Goal: Task Accomplishment & Management: Manage account settings

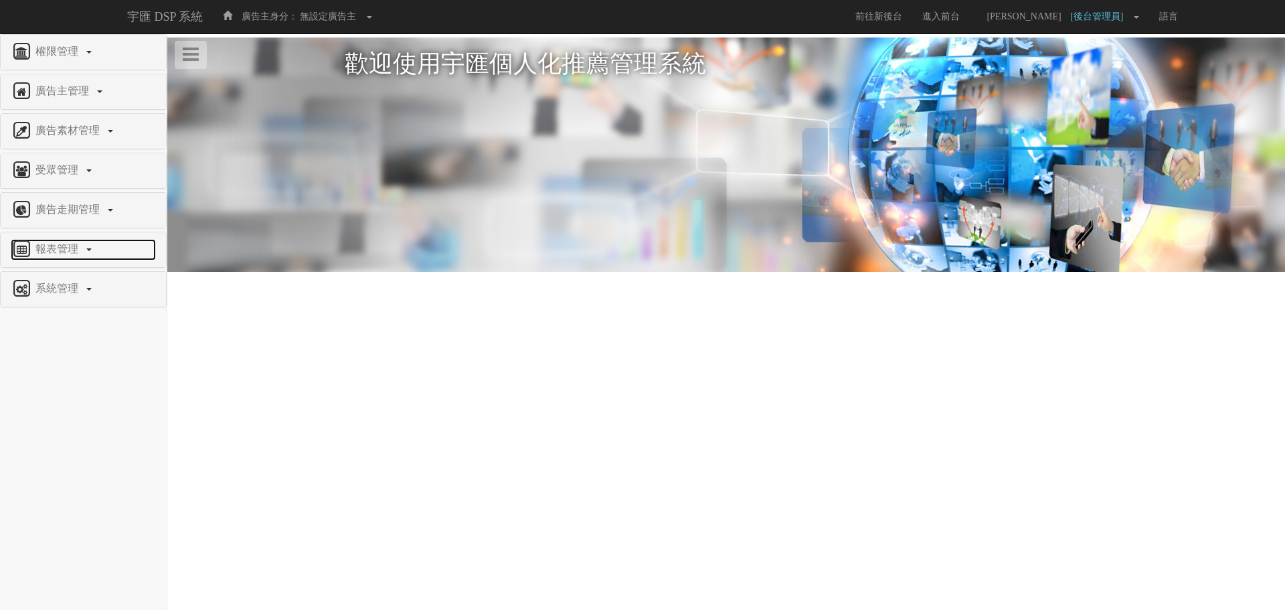
click at [53, 244] on span "報表管理" at bounding box center [58, 248] width 53 height 11
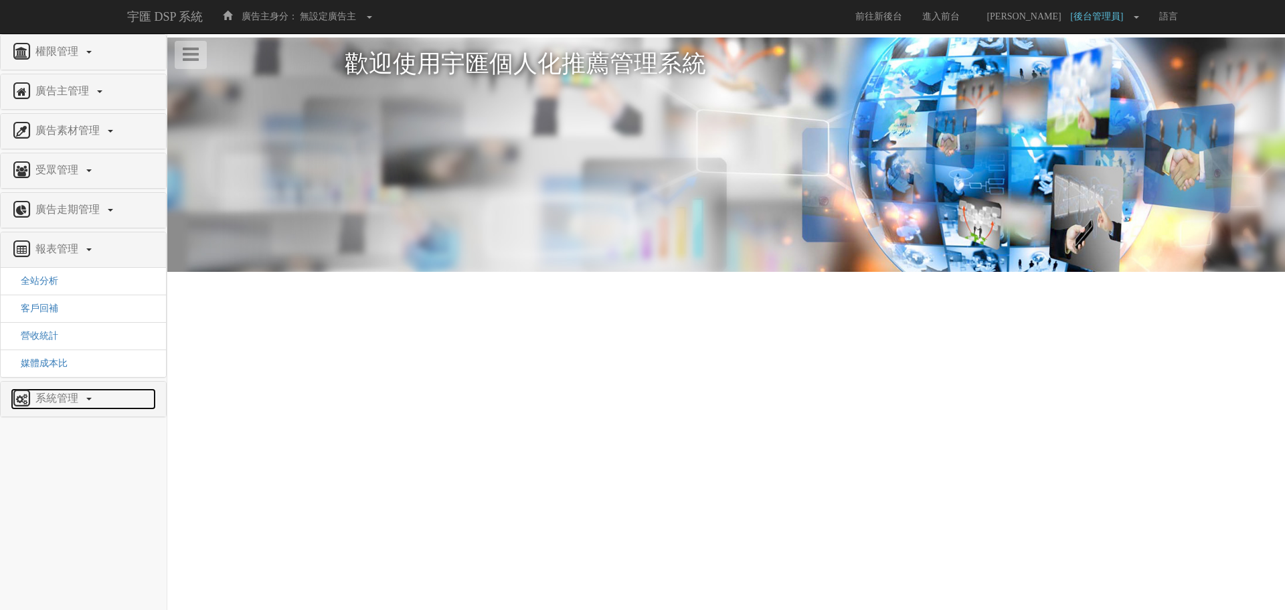
click at [56, 389] on link "系統管理" at bounding box center [83, 398] width 145 height 21
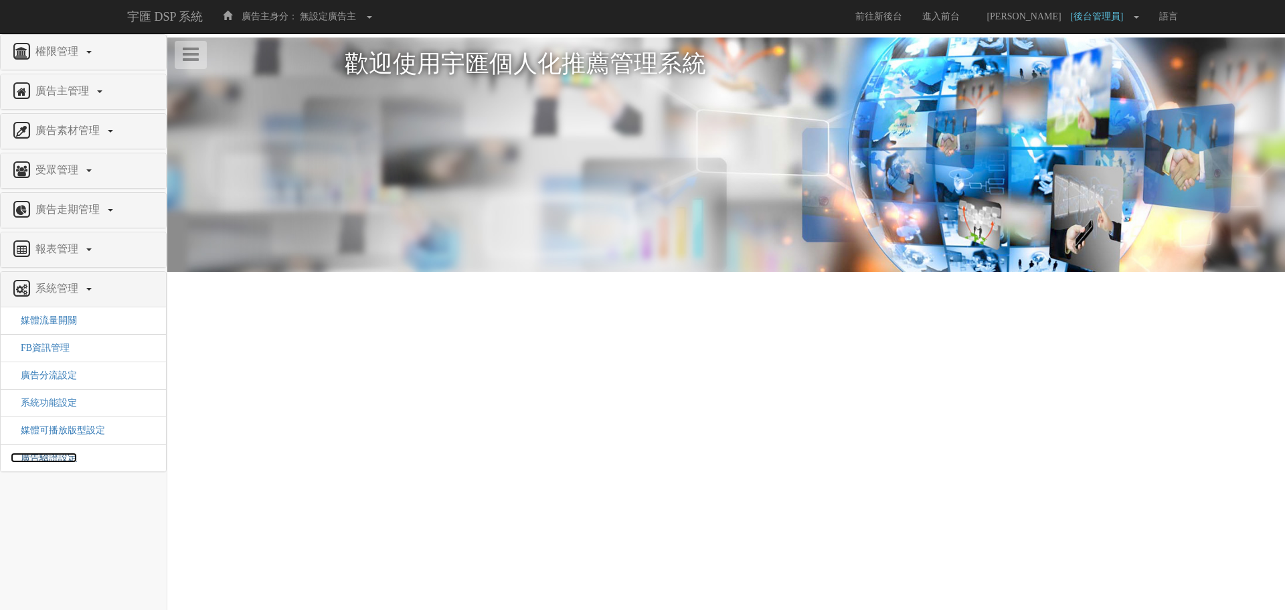
drag, startPoint x: 66, startPoint y: 462, endPoint x: 118, endPoint y: 458, distance: 53.0
click at [64, 462] on span "廣告驗證設定" at bounding box center [44, 457] width 66 height 10
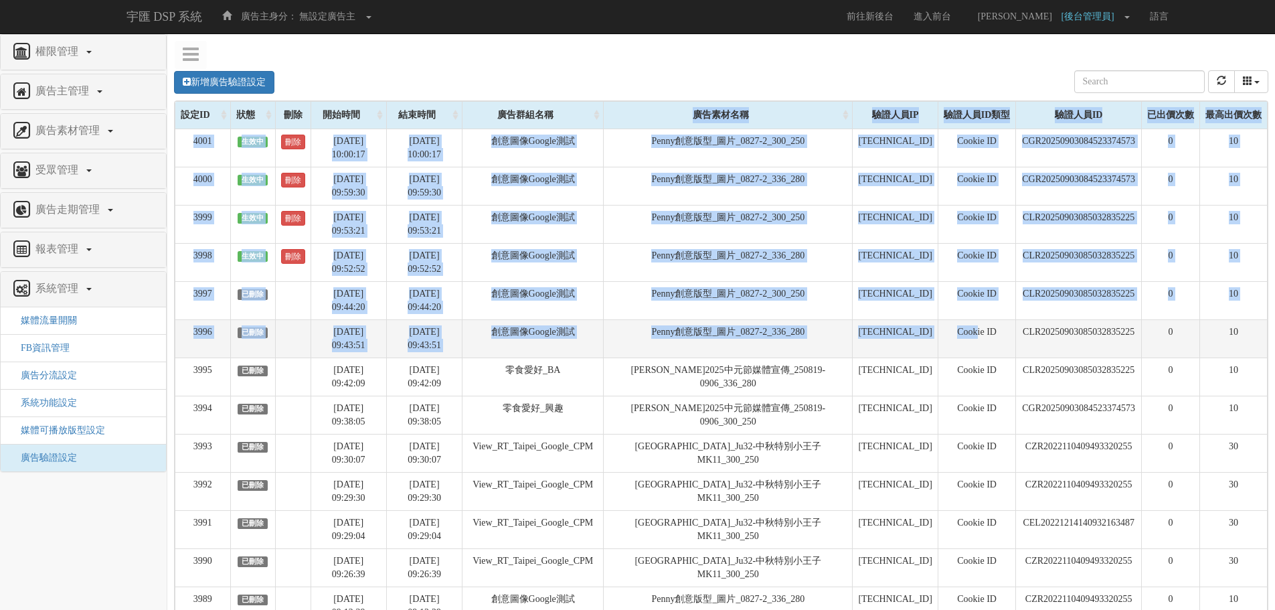
drag, startPoint x: 623, startPoint y: 124, endPoint x: 962, endPoint y: 343, distance: 403.2
click at [962, 343] on td "Cookie ID" at bounding box center [977, 338] width 78 height 38
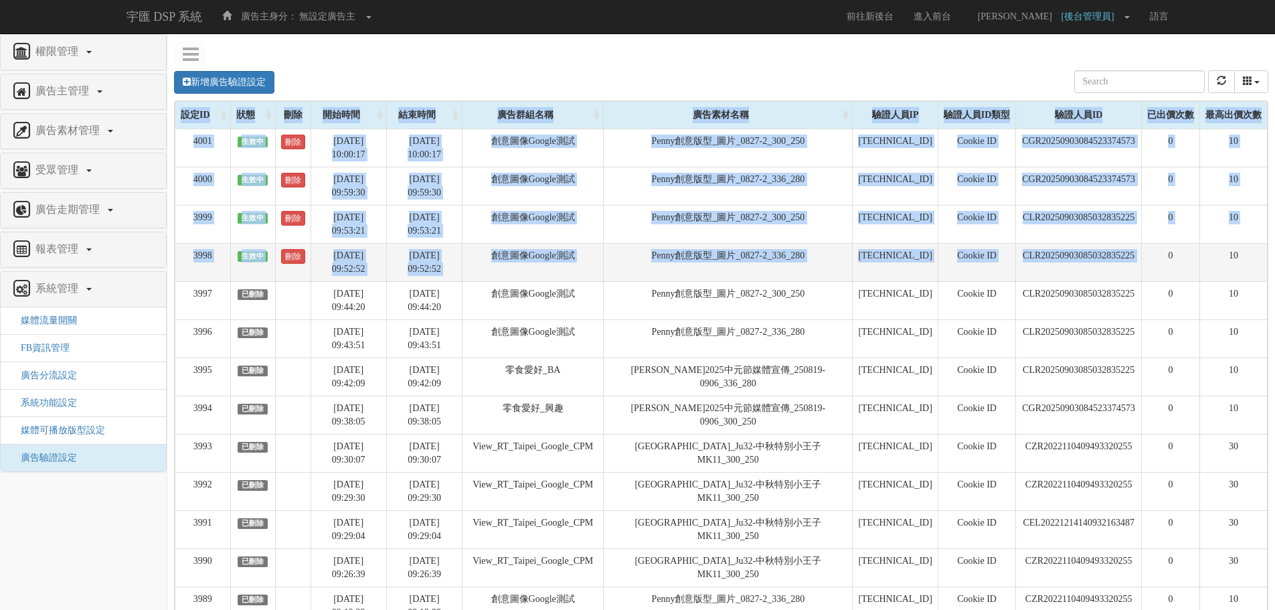
drag, startPoint x: 1247, startPoint y: 335, endPoint x: 1168, endPoint y: 258, distance: 109.3
click at [1168, 258] on td "0" at bounding box center [1170, 262] width 58 height 38
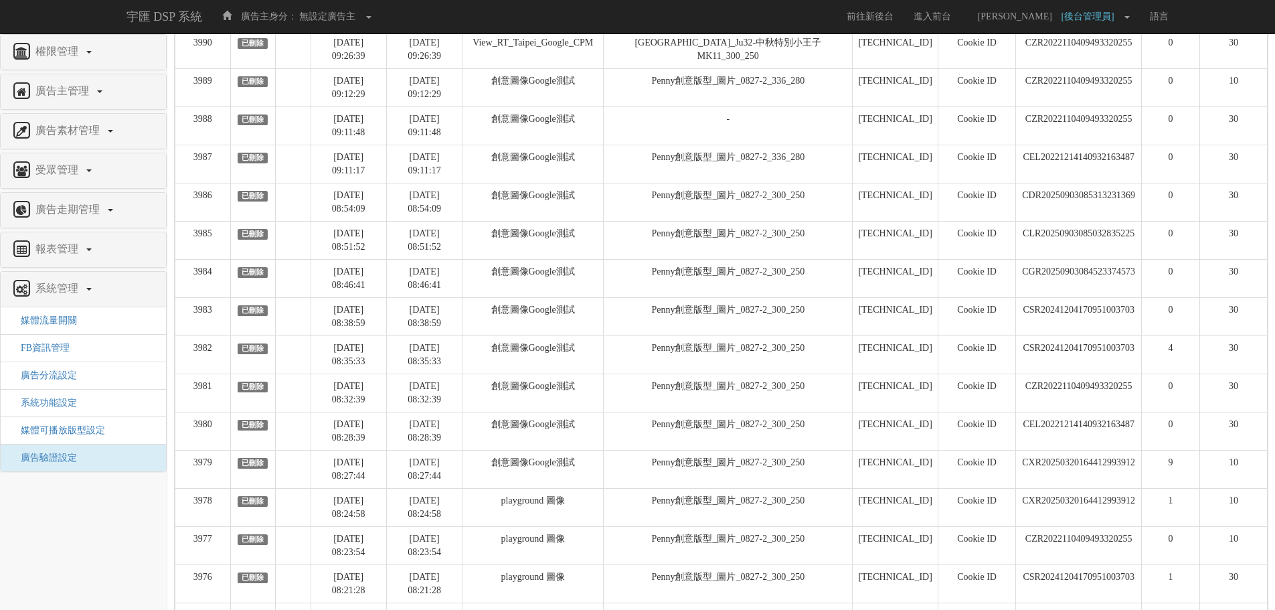
scroll to position [602, 0]
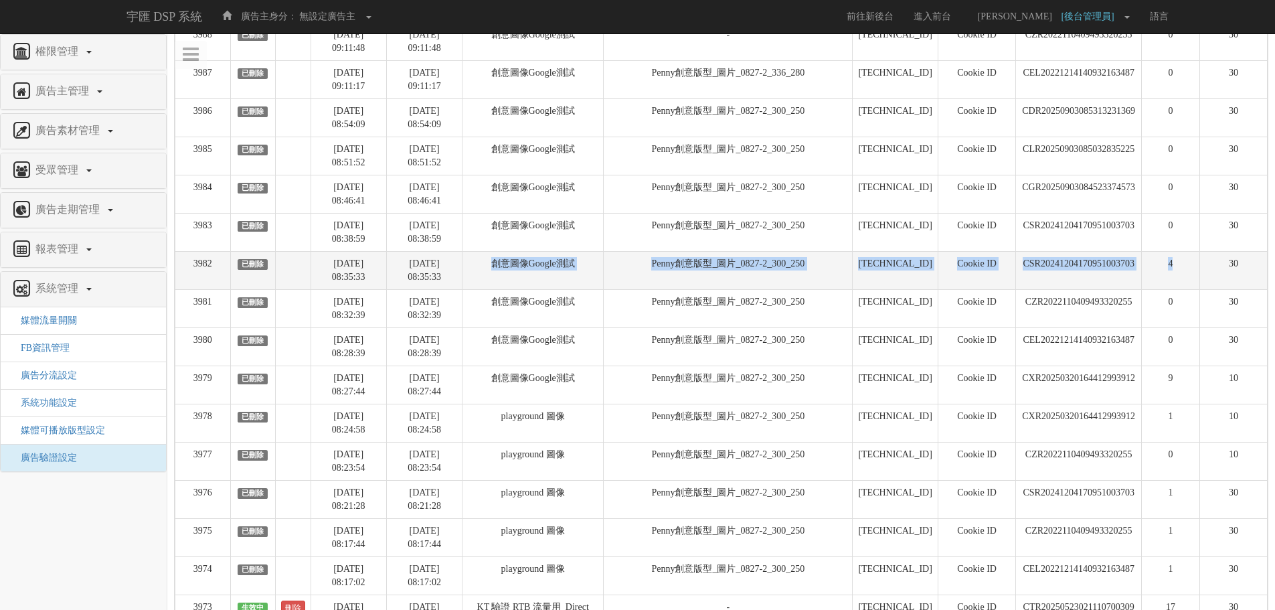
drag, startPoint x: 1187, startPoint y: 258, endPoint x: 525, endPoint y: 256, distance: 661.2
click at [525, 256] on tr "3982 已刪除 [DATE] 08:35:33 [DATE] 08:35:33 創意圖像Google測試 Penny創意版型_圖片_0827-2_300_2…" at bounding box center [721, 270] width 1092 height 38
click at [525, 256] on td "創意圖像Google測試" at bounding box center [532, 270] width 141 height 38
drag, startPoint x: 511, startPoint y: 265, endPoint x: 1254, endPoint y: 263, distance: 742.8
click at [1254, 263] on tr "3982 已刪除 [DATE] 08:35:33 [DATE] 08:35:33 創意圖像Google測試 Penny創意版型_圖片_0827-2_300_2…" at bounding box center [721, 270] width 1092 height 38
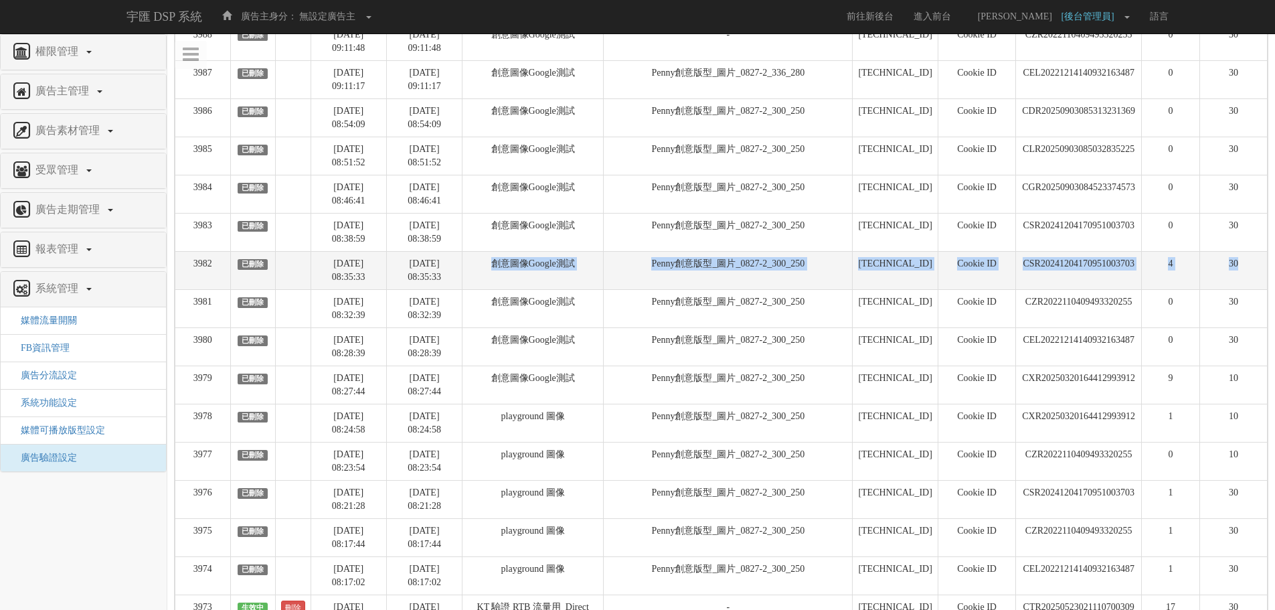
click at [1254, 263] on td "30" at bounding box center [1233, 270] width 68 height 38
drag, startPoint x: 1254, startPoint y: 263, endPoint x: 191, endPoint y: 260, distance: 1062.7
click at [191, 260] on tr "3982 已刪除 [DATE] 08:35:33 [DATE] 08:35:33 創意圖像Google測試 Penny創意版型_圖片_0827-2_300_2…" at bounding box center [721, 270] width 1092 height 38
click at [1228, 274] on td "30" at bounding box center [1233, 270] width 68 height 38
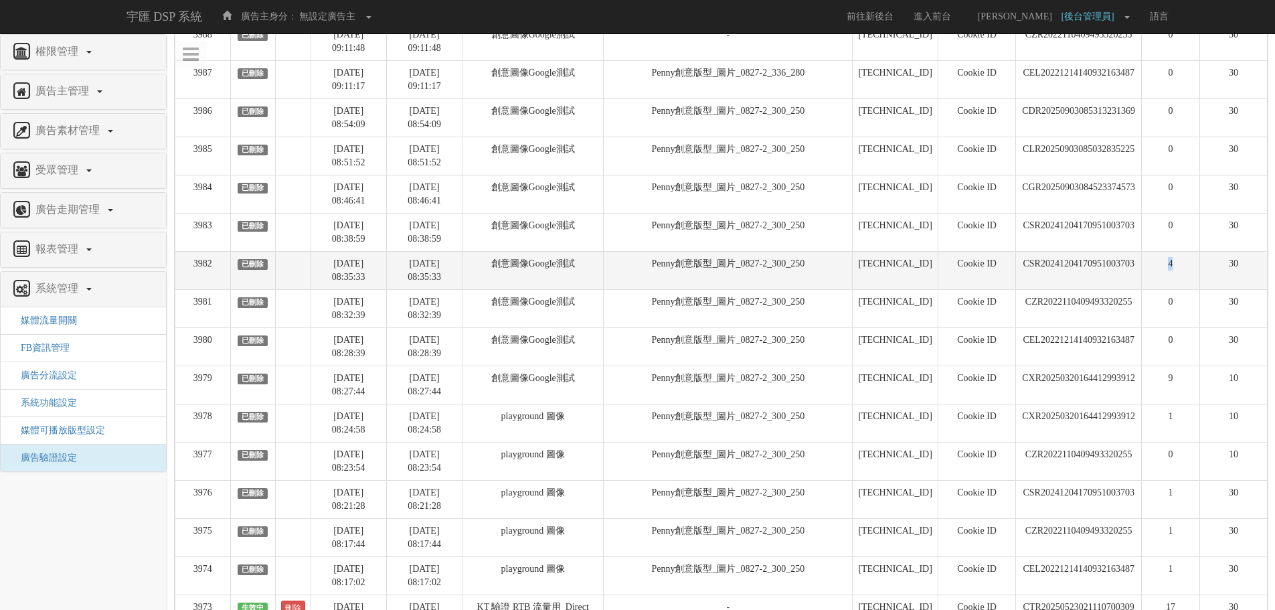
drag, startPoint x: 1183, startPoint y: 266, endPoint x: 1144, endPoint y: 262, distance: 39.0
click at [1144, 262] on td "4" at bounding box center [1170, 270] width 58 height 38
drag, startPoint x: 1144, startPoint y: 262, endPoint x: 1255, endPoint y: 263, distance: 111.8
click at [1255, 263] on tr "3982 已刪除 [DATE] 08:35:33 [DATE] 08:35:33 創意圖像Google測試 Penny創意版型_圖片_0827-2_300_2…" at bounding box center [721, 270] width 1092 height 38
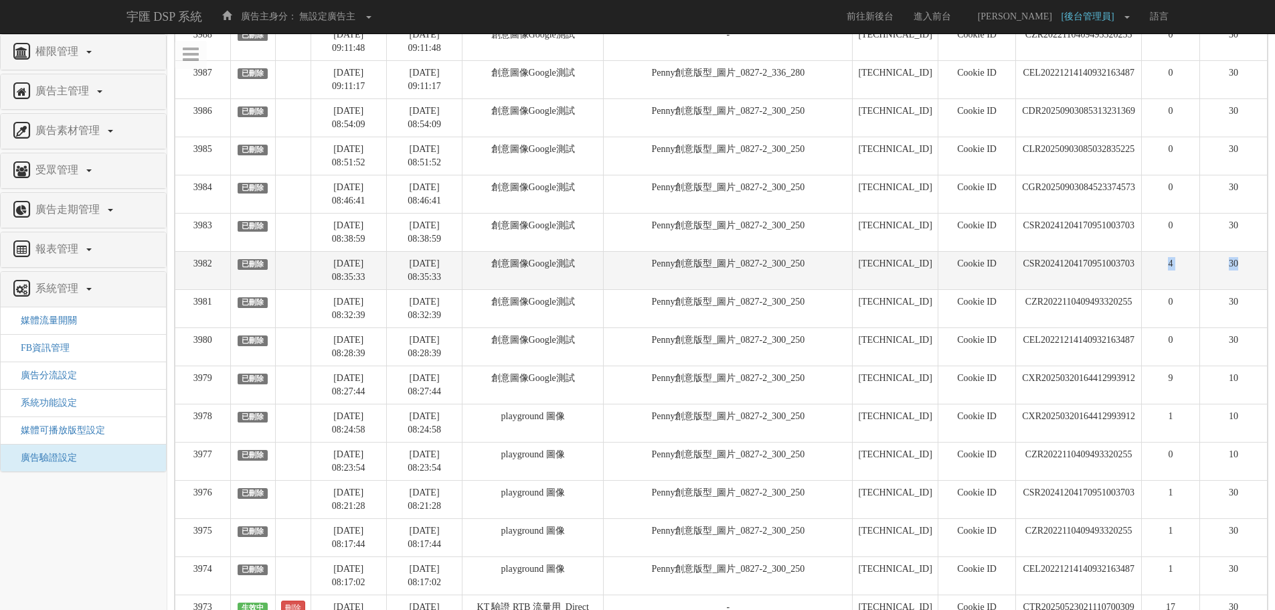
click at [1255, 263] on td "30" at bounding box center [1233, 270] width 68 height 38
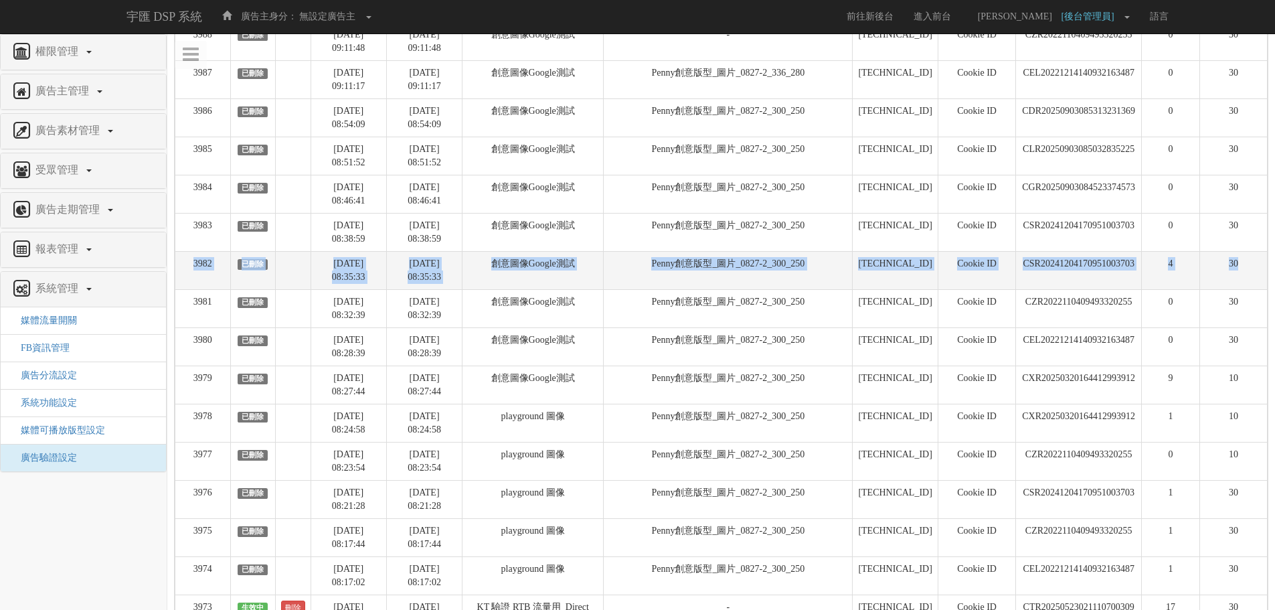
drag, startPoint x: 1255, startPoint y: 263, endPoint x: 185, endPoint y: 263, distance: 1070.1
click at [185, 263] on tr "3982 已刪除 [DATE] 08:35:33 [DATE] 08:35:33 創意圖像Google測試 Penny創意版型_圖片_0827-2_300_2…" at bounding box center [721, 270] width 1092 height 38
click at [185, 263] on td "3982" at bounding box center [203, 270] width 56 height 38
drag, startPoint x: 185, startPoint y: 263, endPoint x: 1243, endPoint y: 270, distance: 1057.4
click at [1243, 270] on tr "3982 已刪除 [DATE] 08:35:33 [DATE] 08:35:33 創意圖像Google測試 Penny創意版型_圖片_0827-2_300_2…" at bounding box center [721, 270] width 1092 height 38
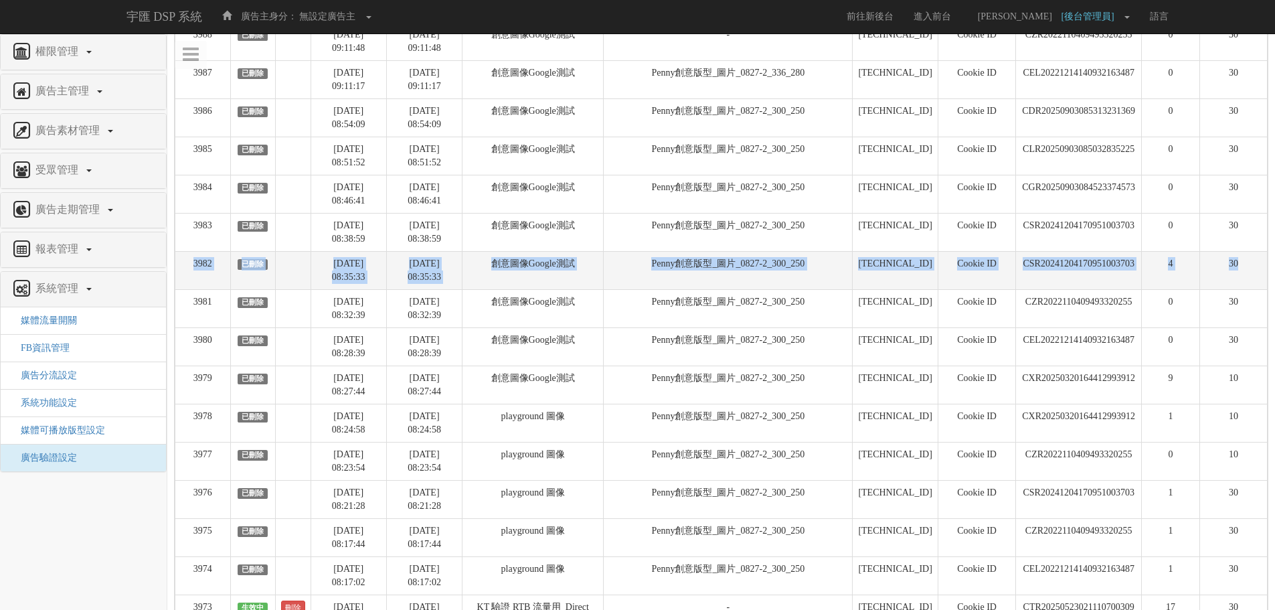
click at [1243, 270] on td "30" at bounding box center [1233, 270] width 68 height 38
drag, startPoint x: 1243, startPoint y: 270, endPoint x: 184, endPoint y: 266, distance: 1058.7
click at [184, 266] on tr "3982 已刪除 [DATE] 08:35:33 [DATE] 08:35:33 創意圖像Google測試 Penny創意版型_圖片_0827-2_300_2…" at bounding box center [721, 270] width 1092 height 38
click at [184, 266] on td "3982" at bounding box center [203, 270] width 56 height 38
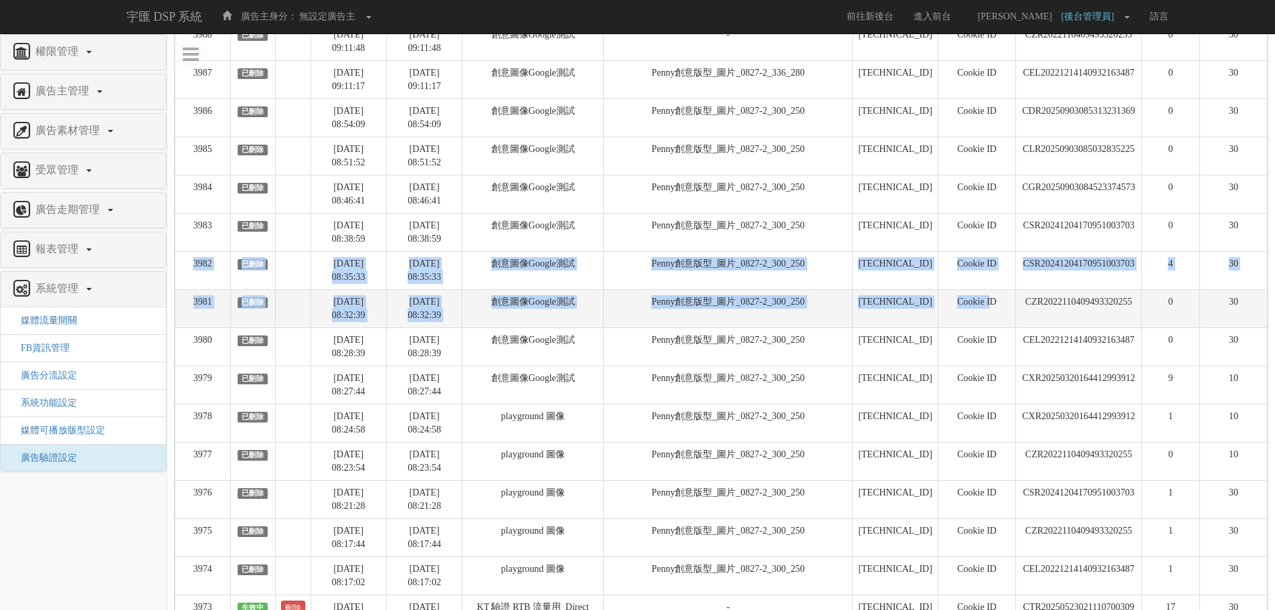
drag, startPoint x: 184, startPoint y: 266, endPoint x: 974, endPoint y: 291, distance: 790.8
click at [974, 291] on tbody "4001 生效中 刪除 [DATE] 10:00:17 [DATE] 10:00:17 創意圖像Google測試 Penny創意版型_圖片_0827-2_30…" at bounding box center [721, 212] width 1092 height 1373
click at [974, 291] on td "Cookie ID" at bounding box center [977, 308] width 78 height 38
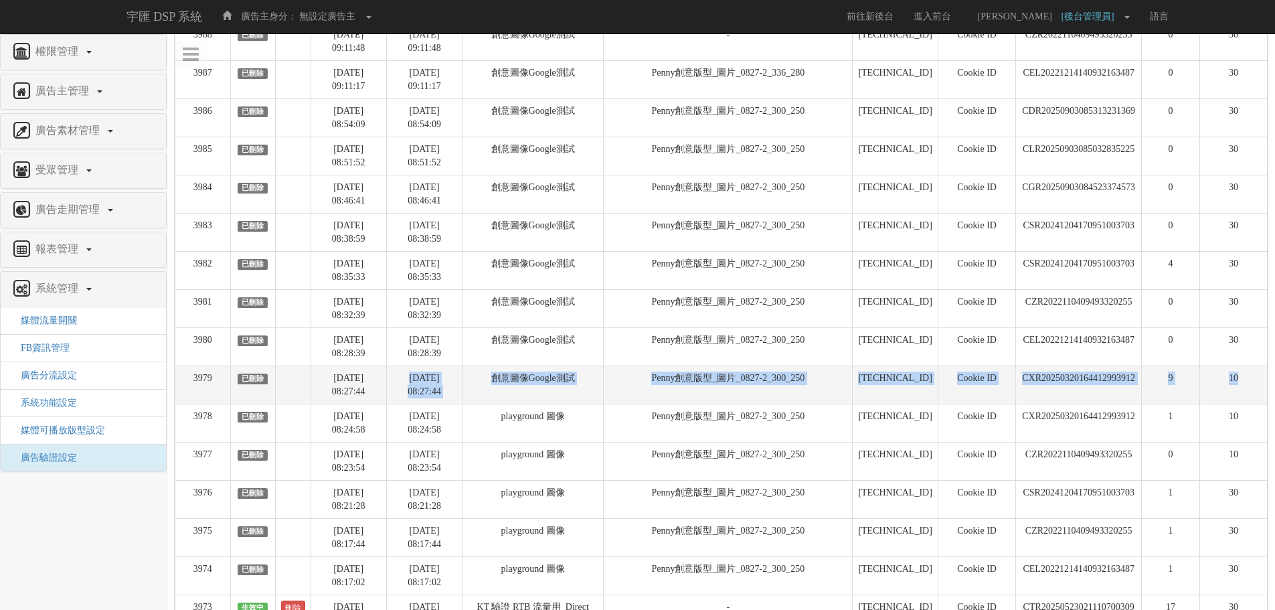
drag, startPoint x: 423, startPoint y: 375, endPoint x: 1247, endPoint y: 384, distance: 823.9
click at [1247, 384] on tr "3979 已刪除 [DATE] 08:27:44 [DATE] 08:27:44 創意圖像Google測試 Penny創意版型_圖片_0827-2_300_2…" at bounding box center [721, 384] width 1092 height 38
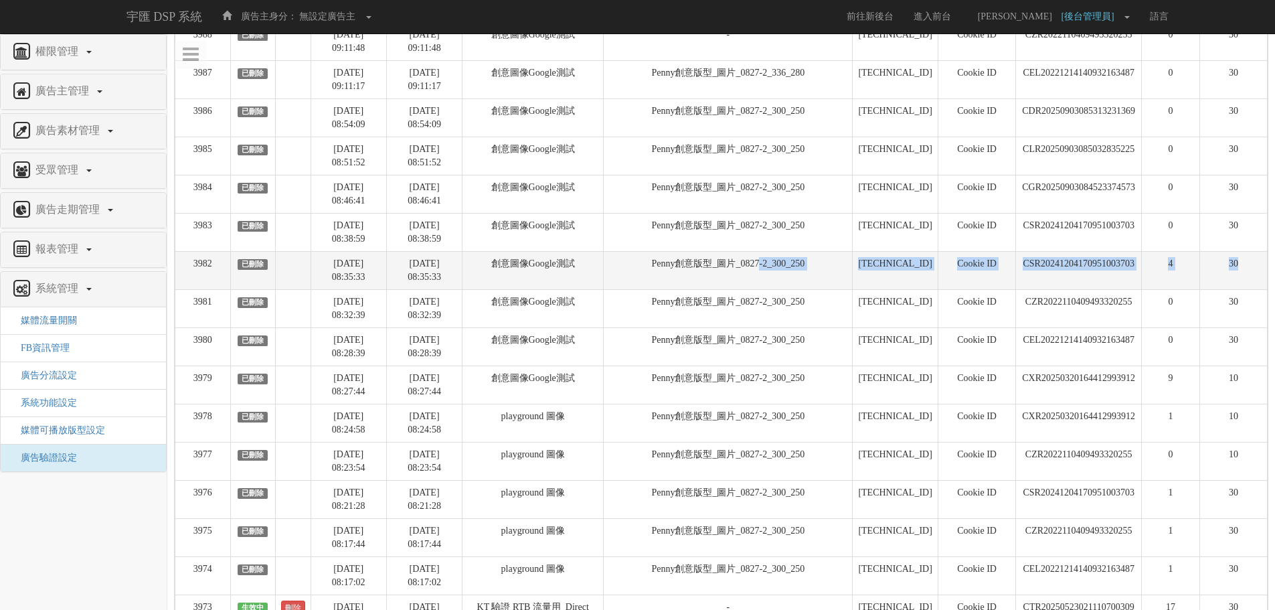
drag, startPoint x: 1257, startPoint y: 262, endPoint x: 778, endPoint y: 252, distance: 479.3
click at [778, 252] on tr "3982 已刪除 [DATE] 08:35:33 [DATE] 08:35:33 創意圖像Google測試 Penny創意版型_圖片_0827-2_300_2…" at bounding box center [721, 270] width 1092 height 38
click at [778, 252] on td "Penny創意版型_圖片_0827-2_300_250" at bounding box center [728, 270] width 249 height 38
click at [1088, 269] on td "CSR20241204170951003703" at bounding box center [1079, 270] width 126 height 38
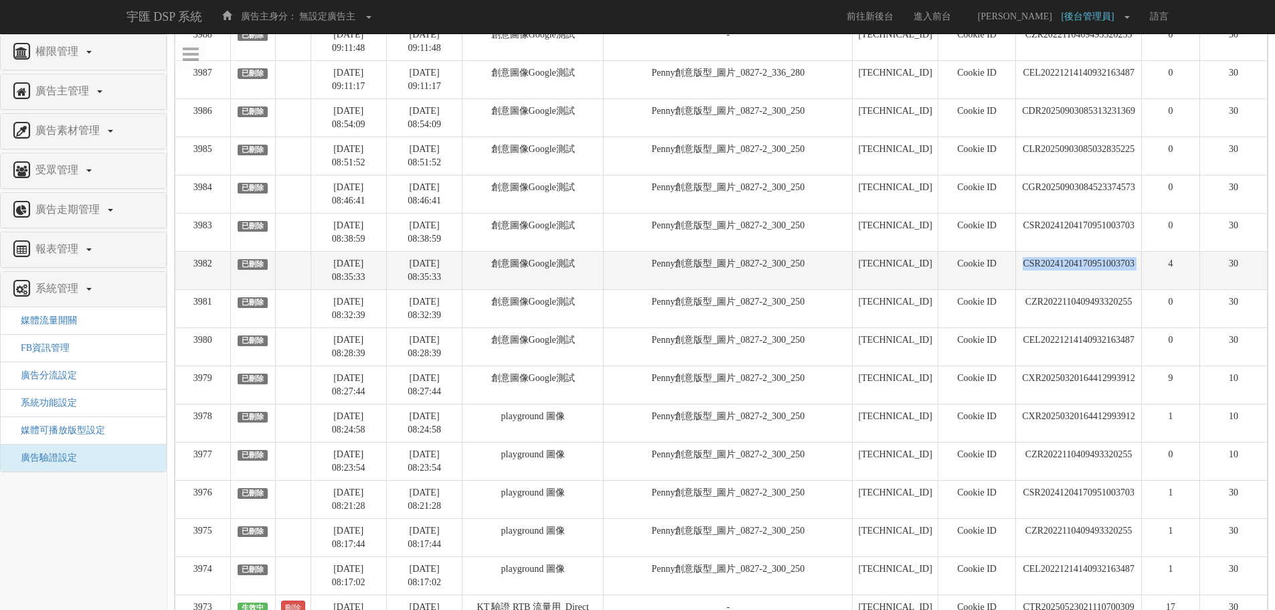
click at [1088, 269] on td "CSR20241204170951003703" at bounding box center [1079, 270] width 126 height 38
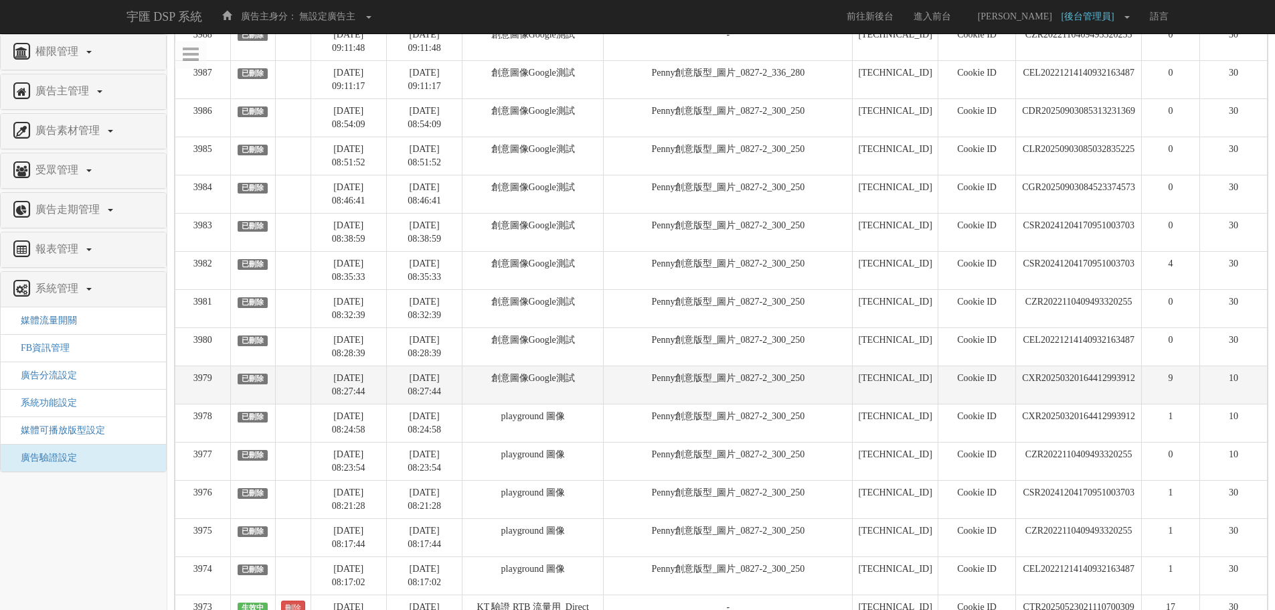
click at [1064, 366] on td "CXR20250320164412993912" at bounding box center [1079, 384] width 126 height 38
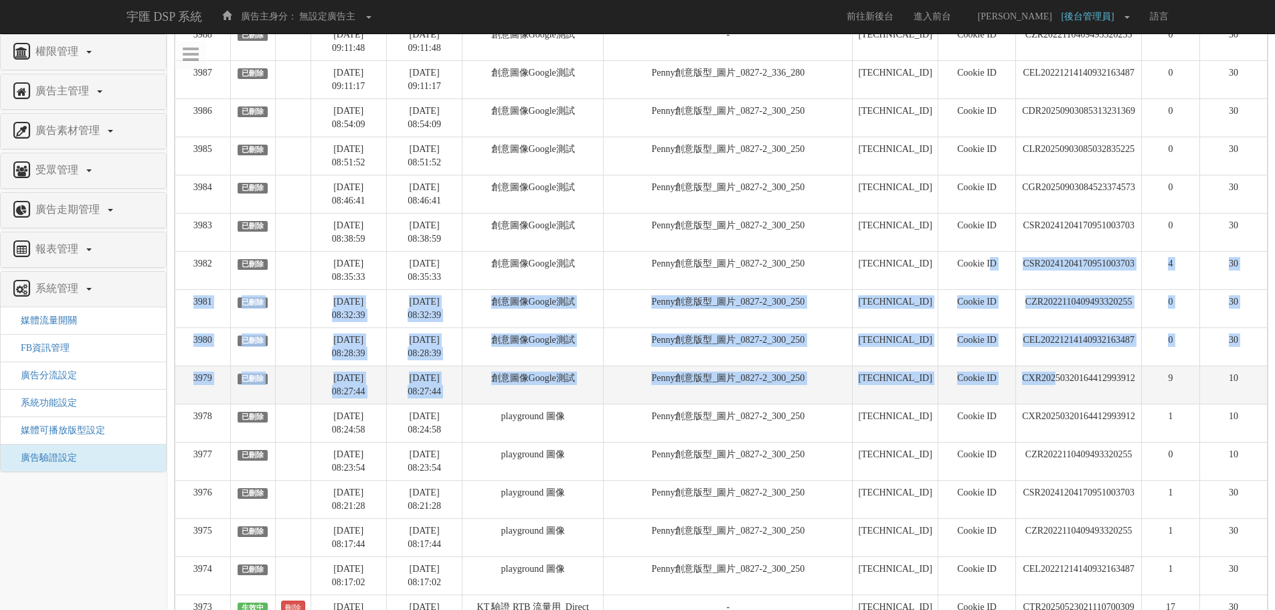
drag, startPoint x: 979, startPoint y: 281, endPoint x: 1039, endPoint y: 400, distance: 132.9
click at [1039, 400] on tbody "4001 生效中 刪除 [DATE] 10:00:17 [DATE] 10:00:17 創意圖像Google測試 Penny創意版型_圖片_0827-2_30…" at bounding box center [721, 212] width 1092 height 1373
click at [1039, 400] on td "CXR20250320164412993912" at bounding box center [1079, 384] width 126 height 38
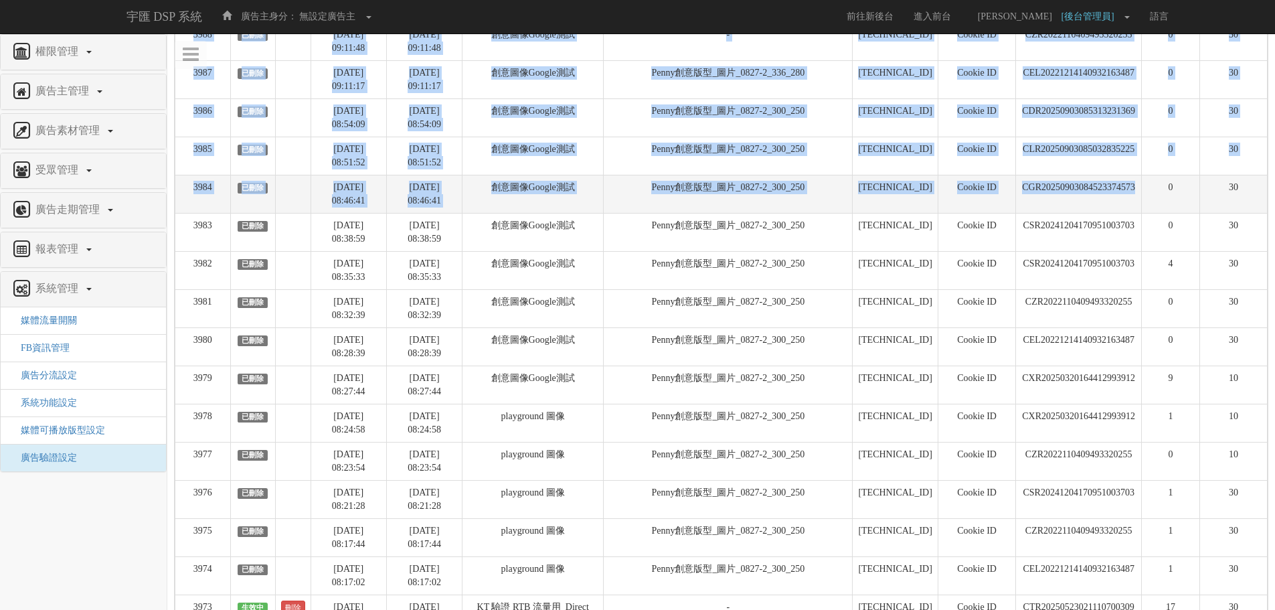
drag, startPoint x: 1271, startPoint y: 389, endPoint x: 1134, endPoint y: 206, distance: 228.5
click at [1134, 206] on div "新增廣告驗證設定 設定ID 狀態 刪除 開始時間 結束時間 廣告主ID 廣告主名稱 廣告走期ID 廣告走期名稱 廣告群組ID 廣告群組名稱 廣告素材 廣告素材…" at bounding box center [721, 181] width 1108 height 1453
click at [1134, 206] on td "CGR20250903084523374573" at bounding box center [1079, 194] width 126 height 38
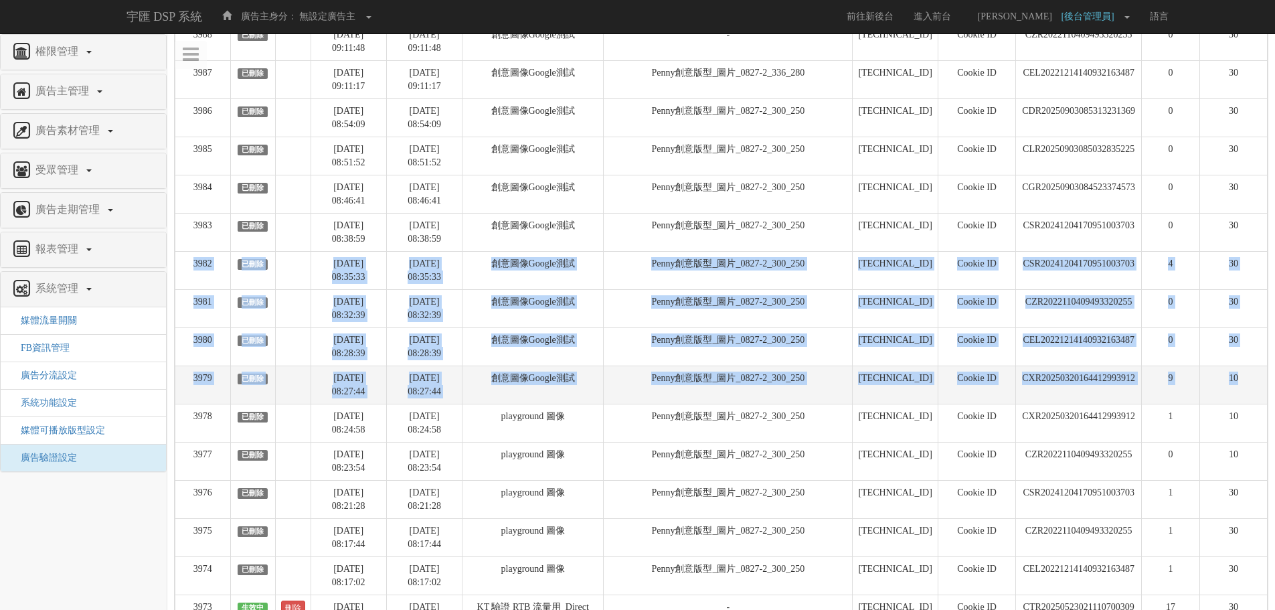
drag, startPoint x: 1243, startPoint y: 227, endPoint x: 1258, endPoint y: 383, distance: 157.4
click at [1258, 383] on tbody "4001 生效中 刪除 [DATE] 10:00:17 [DATE] 10:00:17 創意圖像Google測試 Penny創意版型_圖片_0827-2_30…" at bounding box center [721, 212] width 1092 height 1373
click at [1258, 383] on td "10" at bounding box center [1233, 384] width 68 height 38
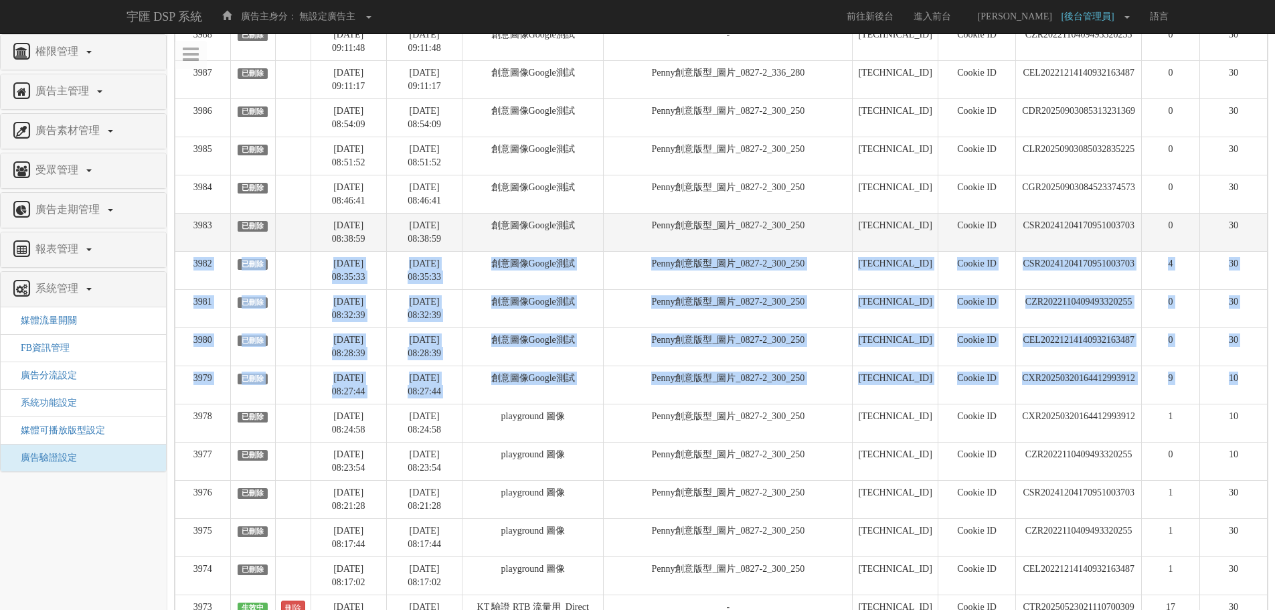
drag, startPoint x: 1258, startPoint y: 383, endPoint x: 1248, endPoint y: 240, distance: 144.2
click at [1248, 240] on tbody "4001 生效中 刪除 [DATE] 10:00:17 [DATE] 10:00:17 創意圖像Google測試 Penny創意版型_圖片_0827-2_30…" at bounding box center [721, 212] width 1092 height 1373
click at [1248, 240] on td "30" at bounding box center [1233, 232] width 68 height 38
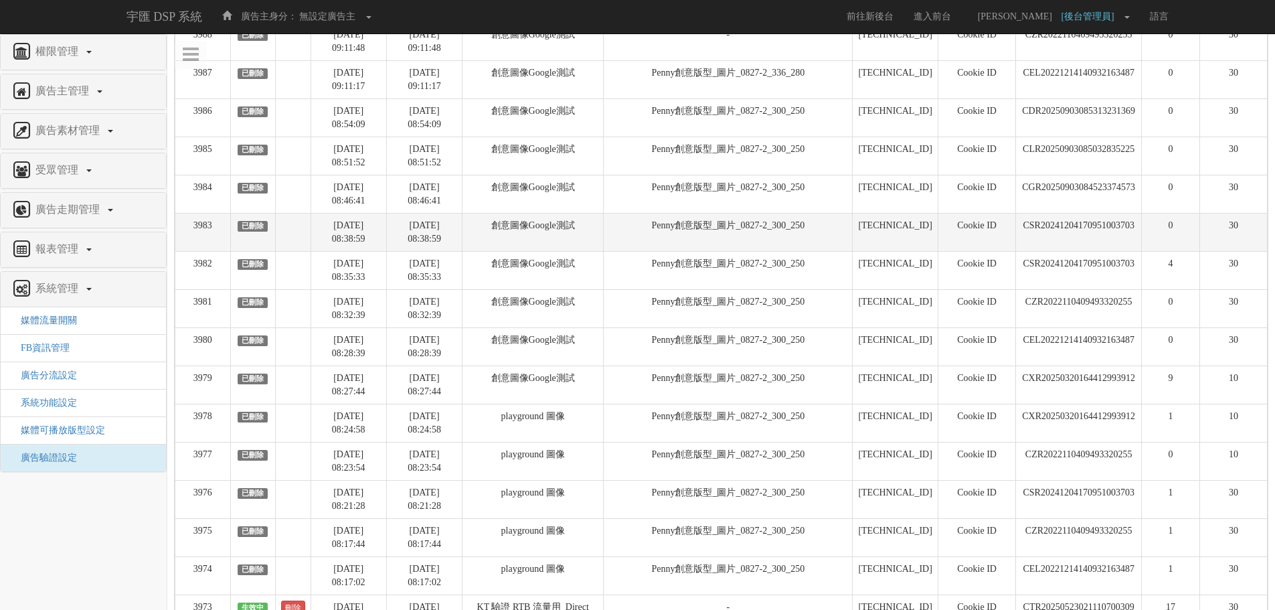
drag, startPoint x: 1250, startPoint y: 197, endPoint x: 1240, endPoint y: 237, distance: 40.7
click at [1240, 237] on tbody "4001 生效中 刪除 [DATE] 10:00:17 [DATE] 10:00:17 創意圖像Google測試 Penny創意版型_圖片_0827-2_30…" at bounding box center [721, 212] width 1092 height 1373
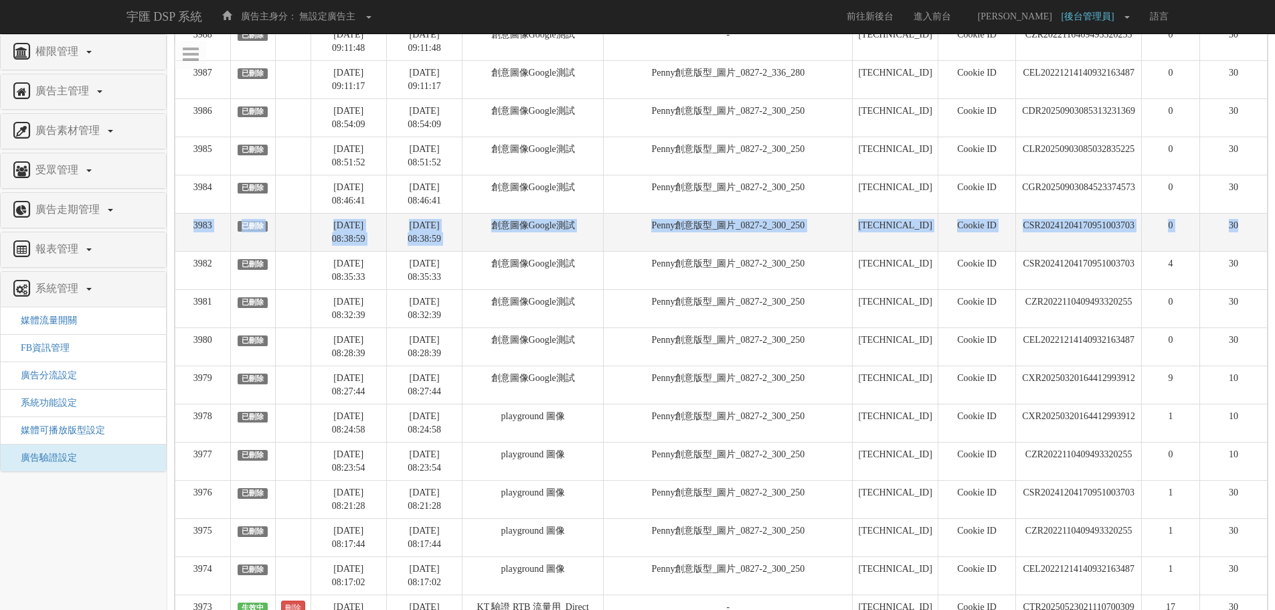
click at [1239, 246] on td "30" at bounding box center [1233, 232] width 68 height 38
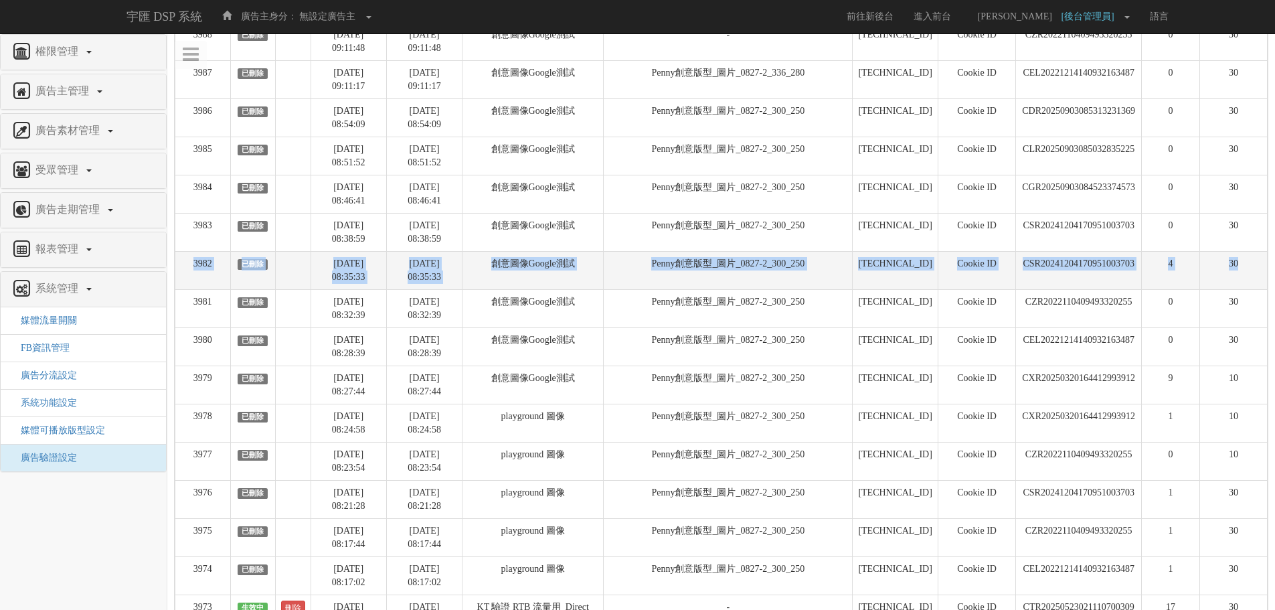
drag, startPoint x: 1239, startPoint y: 246, endPoint x: 1247, endPoint y: 280, distance: 35.2
click at [1247, 280] on tbody "4001 生效中 刪除 [DATE] 10:00:17 [DATE] 10:00:17 創意圖像Google測試 Penny創意版型_圖片_0827-2_30…" at bounding box center [721, 212] width 1092 height 1373
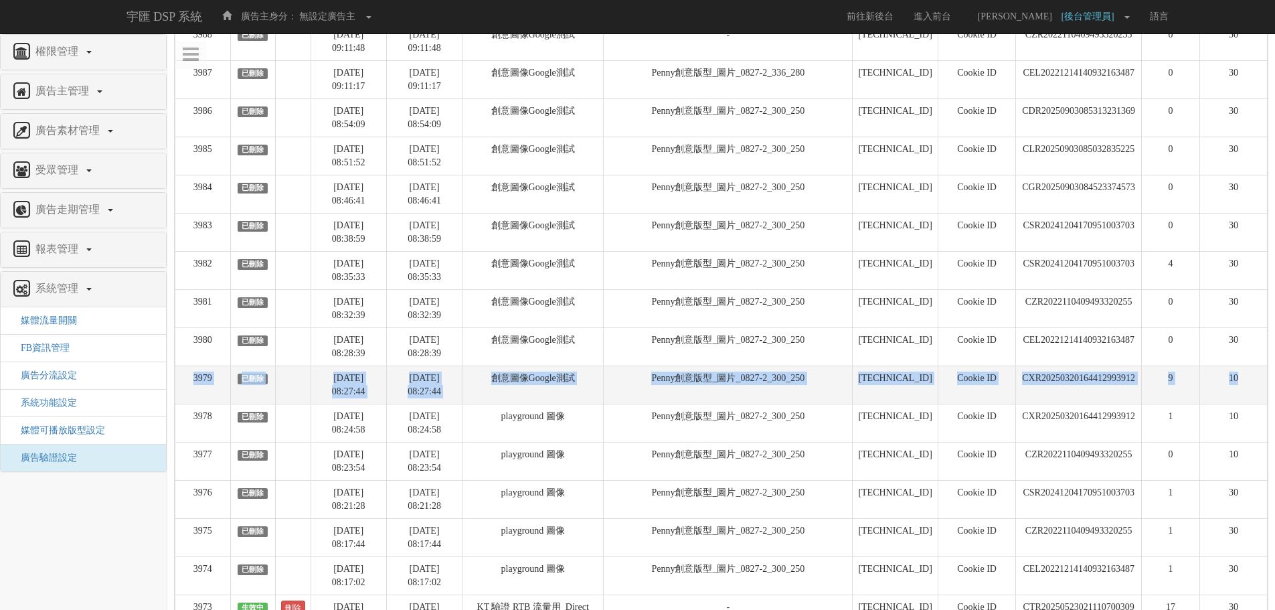
drag, startPoint x: 1251, startPoint y: 362, endPoint x: 1251, endPoint y: 399, distance: 36.8
click at [1251, 399] on tbody "4001 生效中 刪除 [DATE] 10:00:17 [DATE] 10:00:17 創意圖像Google測試 Penny創意版型_圖片_0827-2_30…" at bounding box center [721, 212] width 1092 height 1373
click at [1251, 399] on td "10" at bounding box center [1233, 384] width 68 height 38
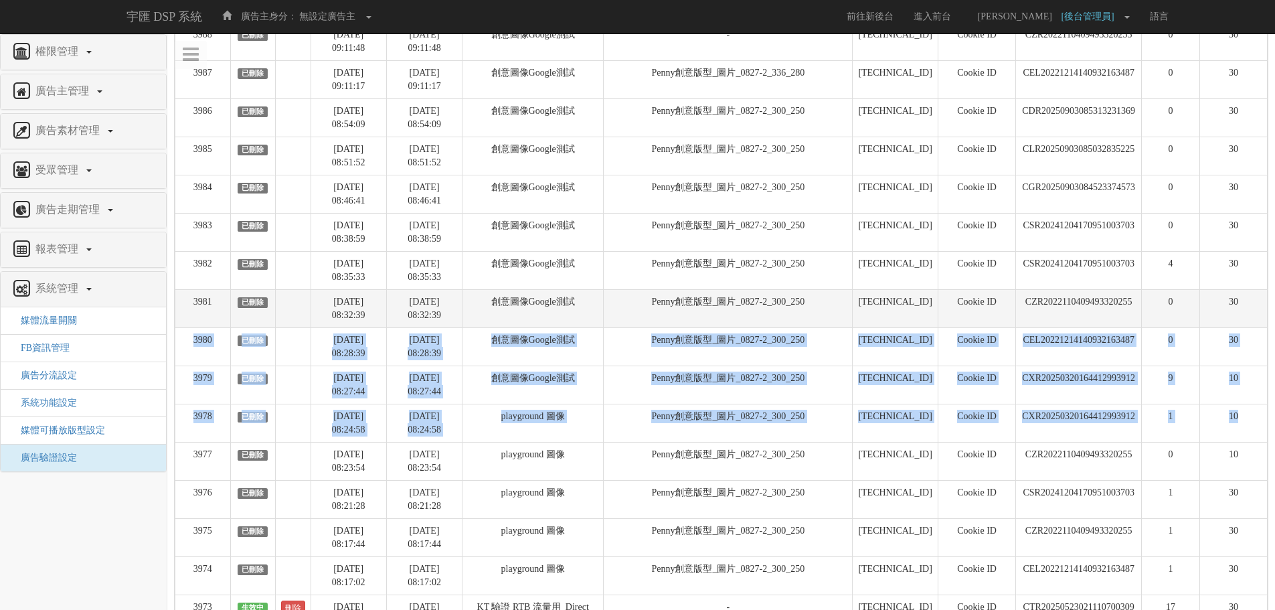
drag, startPoint x: 1243, startPoint y: 421, endPoint x: 1240, endPoint y: 303, distance: 117.8
click at [1241, 303] on tbody "4001 生效中 刪除 [DATE] 10:00:17 [DATE] 10:00:17 創意圖像Google測試 Penny創意版型_圖片_0827-2_30…" at bounding box center [721, 212] width 1092 height 1373
click at [1240, 303] on td "30" at bounding box center [1233, 308] width 68 height 38
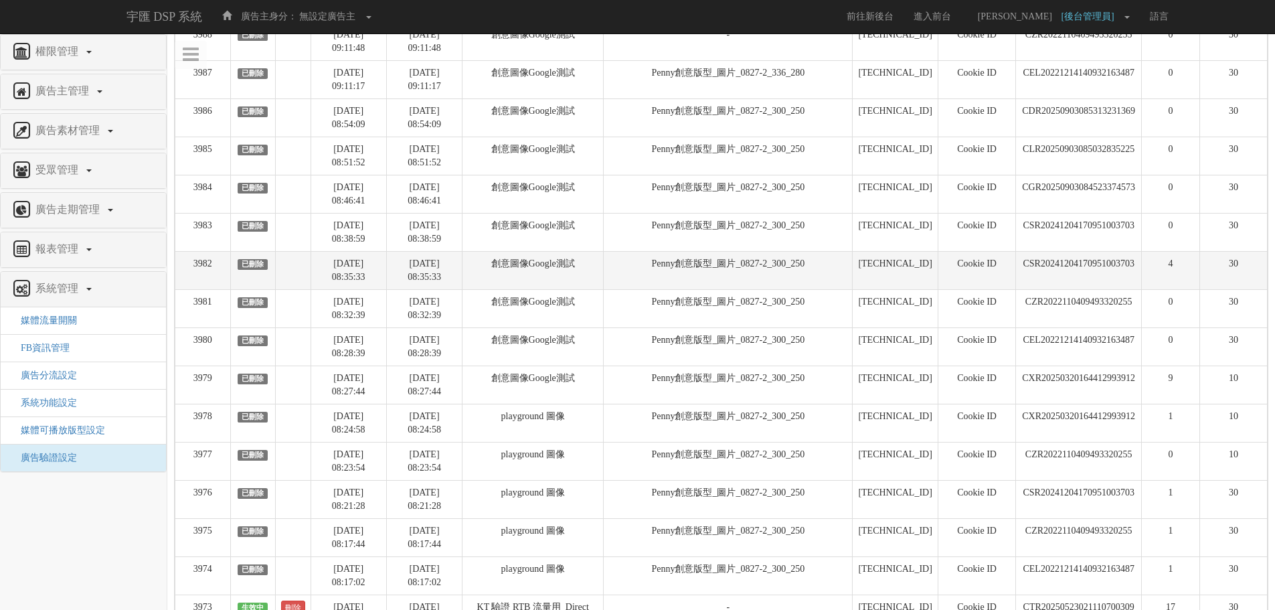
click at [1120, 264] on td "CSR20241204170951003703" at bounding box center [1079, 270] width 126 height 38
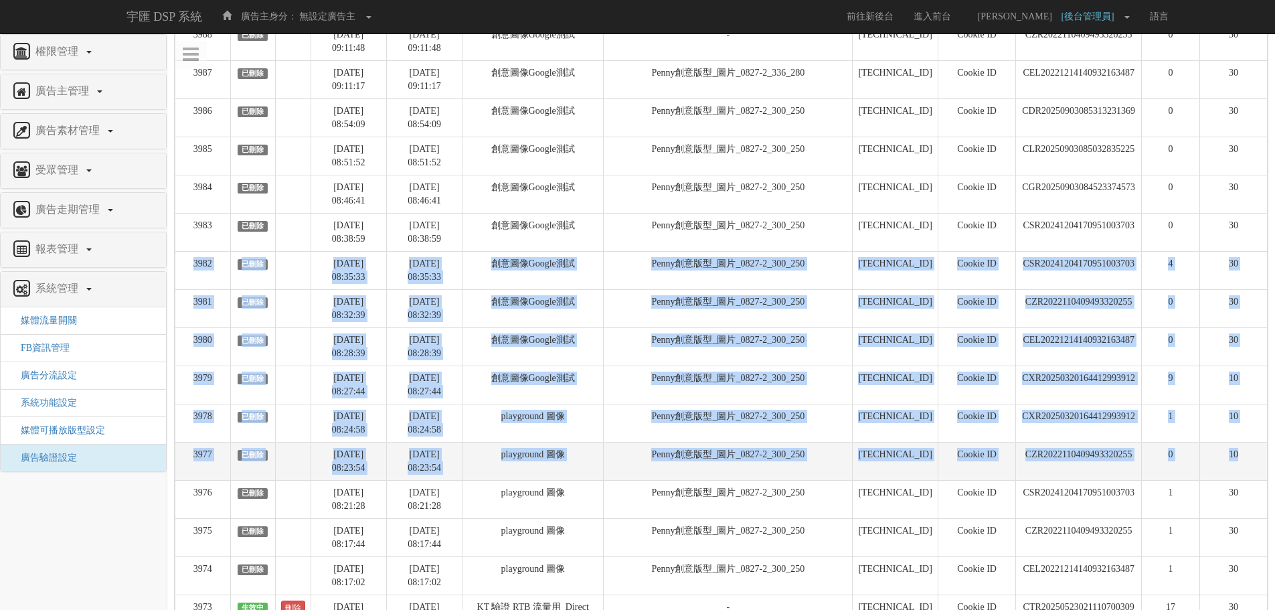
drag, startPoint x: 1255, startPoint y: 228, endPoint x: 1260, endPoint y: 442, distance: 214.2
click at [1260, 442] on tbody "4001 生效中 刪除 [DATE] 10:00:17 [DATE] 10:00:17 創意圖像Google測試 Penny創意版型_圖片_0827-2_30…" at bounding box center [721, 212] width 1092 height 1373
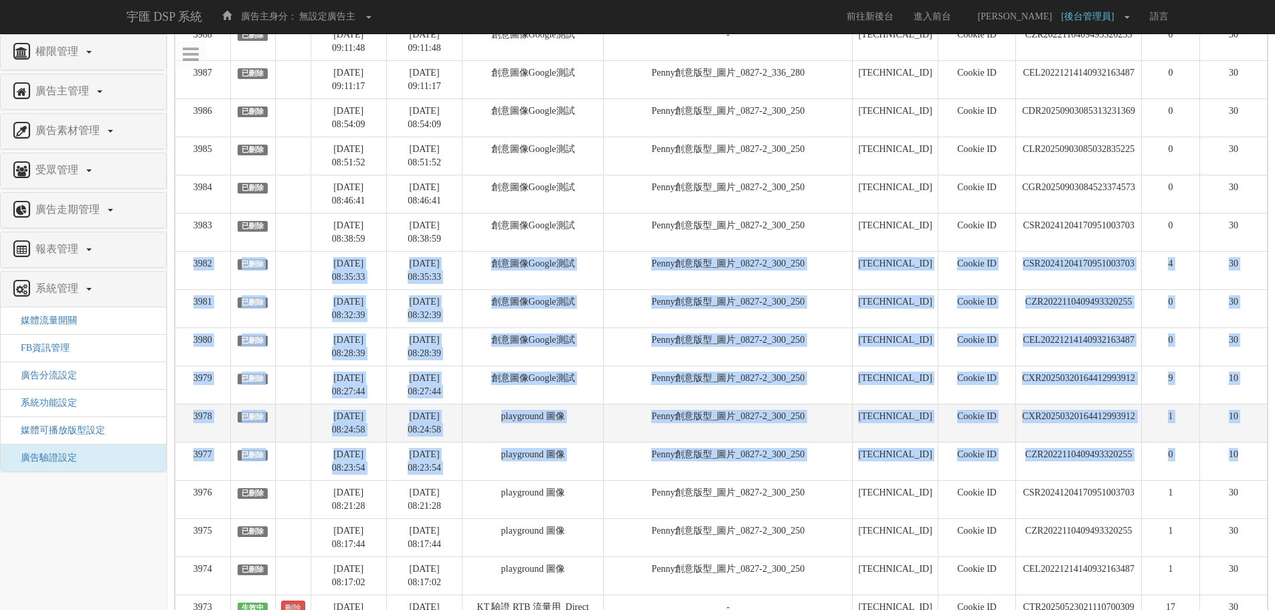
click at [1260, 431] on td "10" at bounding box center [1233, 423] width 68 height 38
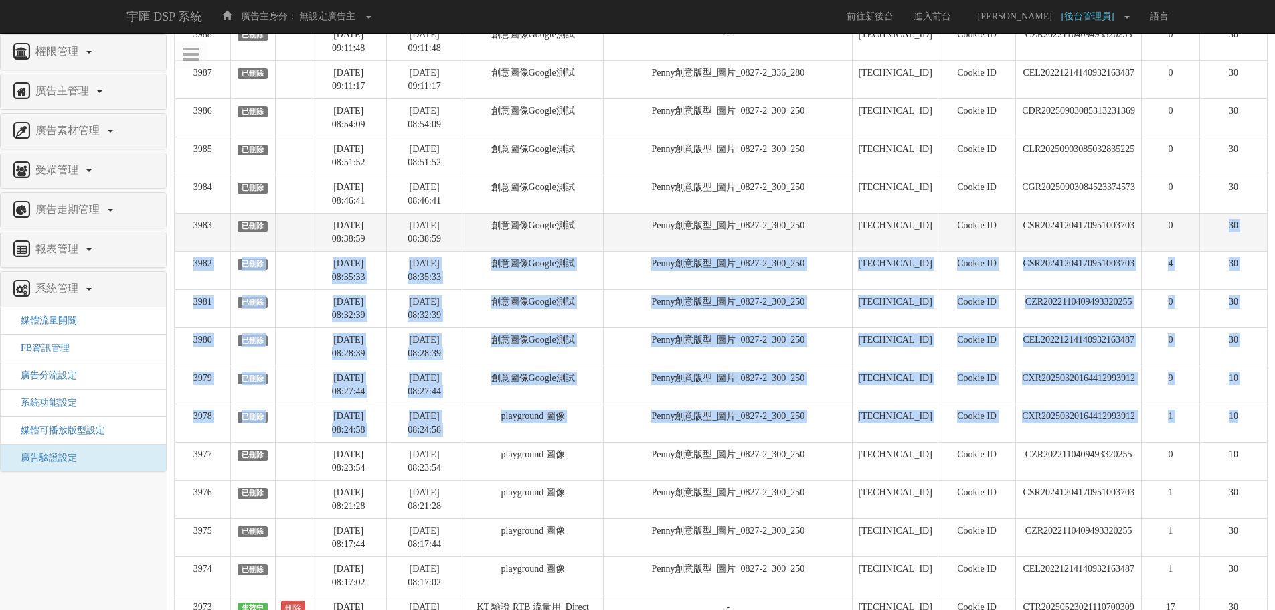
drag, startPoint x: 1257, startPoint y: 417, endPoint x: 1204, endPoint y: 223, distance: 201.3
click at [1204, 223] on tbody "4001 生效中 刪除 [DATE] 10:00:17 [DATE] 10:00:17 創意圖像Google測試 Penny創意版型_圖片_0827-2_30…" at bounding box center [721, 212] width 1092 height 1373
click at [1204, 223] on td "30" at bounding box center [1233, 232] width 68 height 38
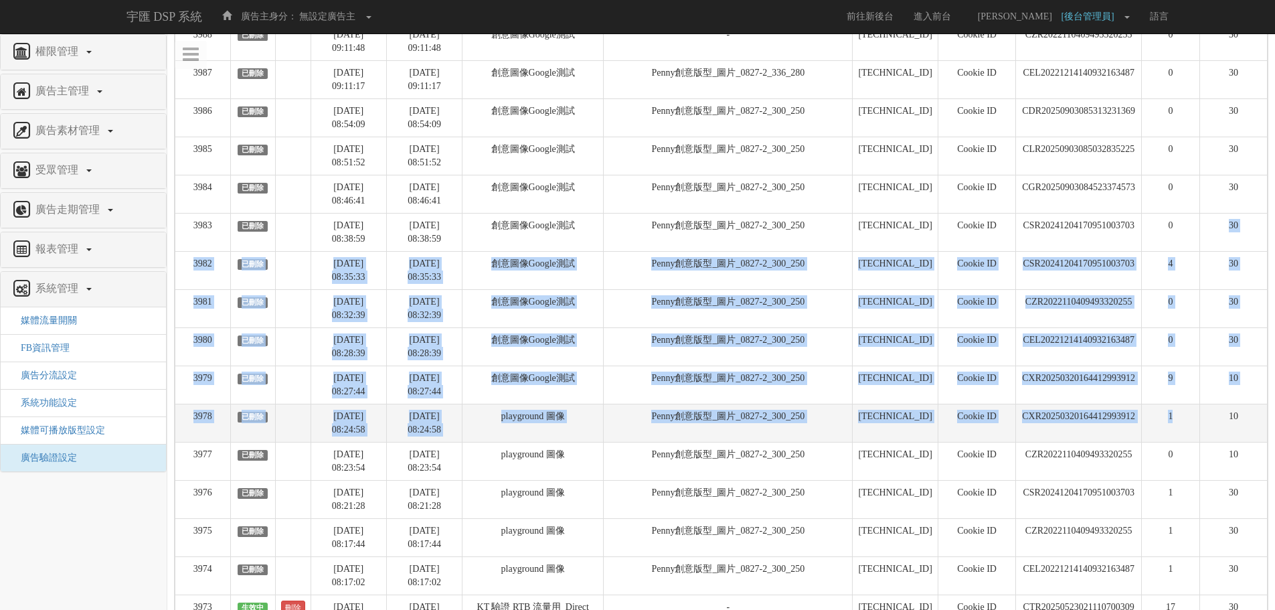
drag, startPoint x: 1204, startPoint y: 223, endPoint x: 1173, endPoint y: 422, distance: 201.8
click at [1173, 422] on tbody "4001 生效中 刪除 [DATE] 10:00:17 [DATE] 10:00:17 創意圖像Google測試 Penny創意版型_圖片_0827-2_30…" at bounding box center [721, 212] width 1092 height 1373
click at [1173, 422] on td "1" at bounding box center [1170, 423] width 58 height 38
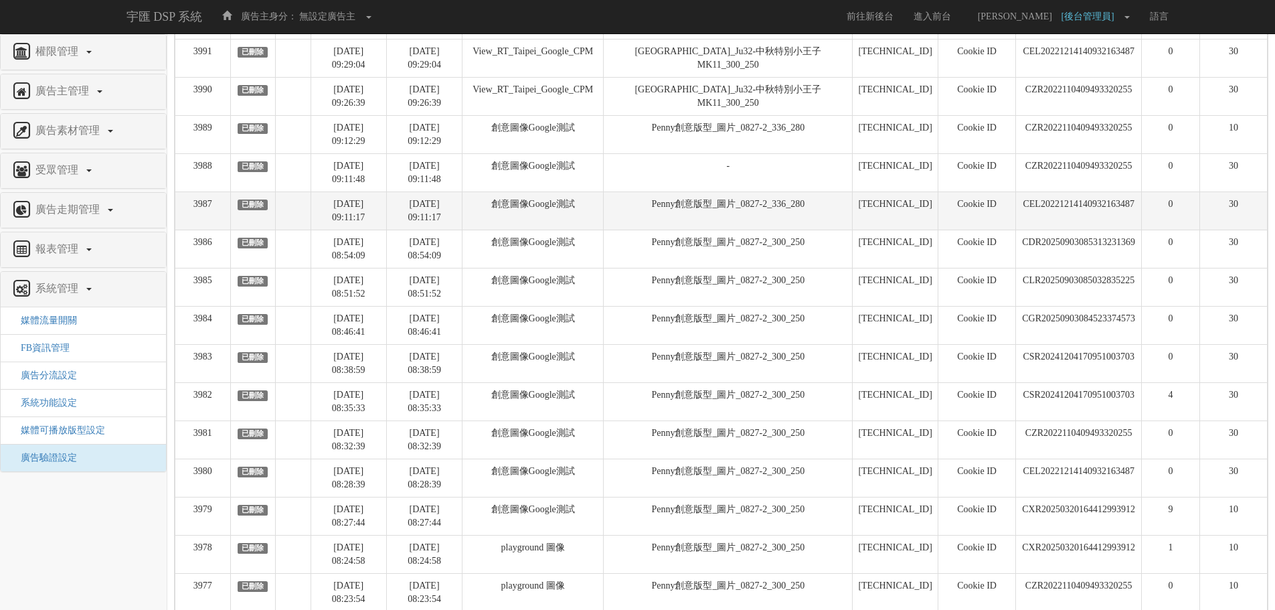
scroll to position [468, 0]
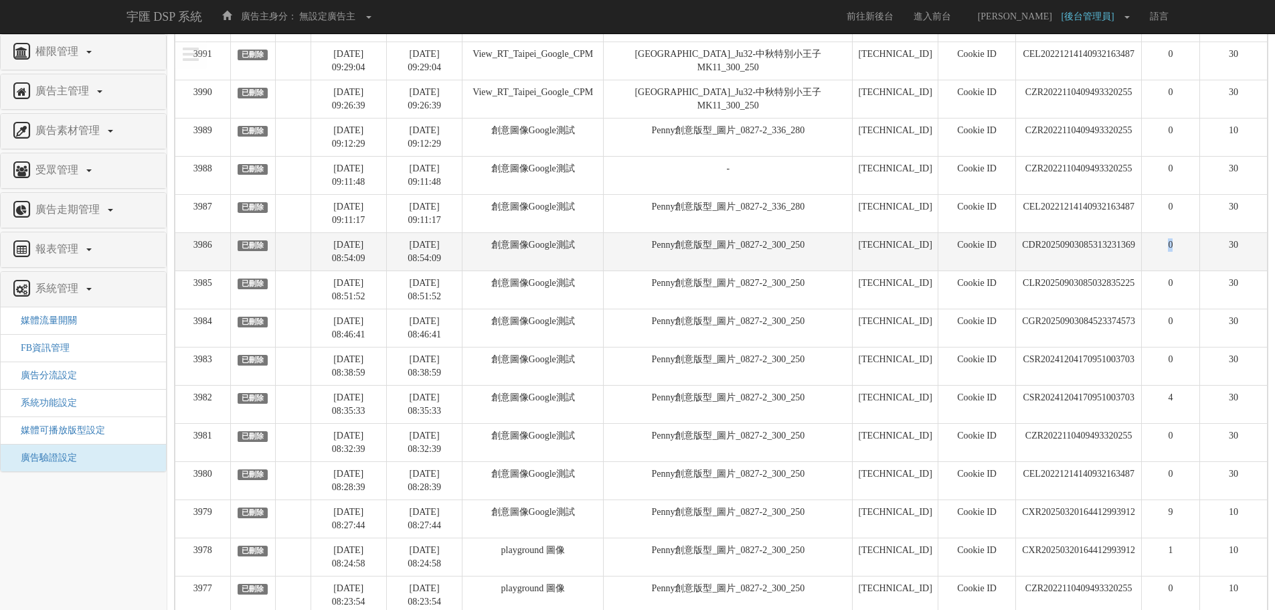
drag, startPoint x: 1142, startPoint y: 254, endPoint x: 1188, endPoint y: 249, distance: 45.8
click at [1188, 249] on td "0" at bounding box center [1170, 251] width 58 height 38
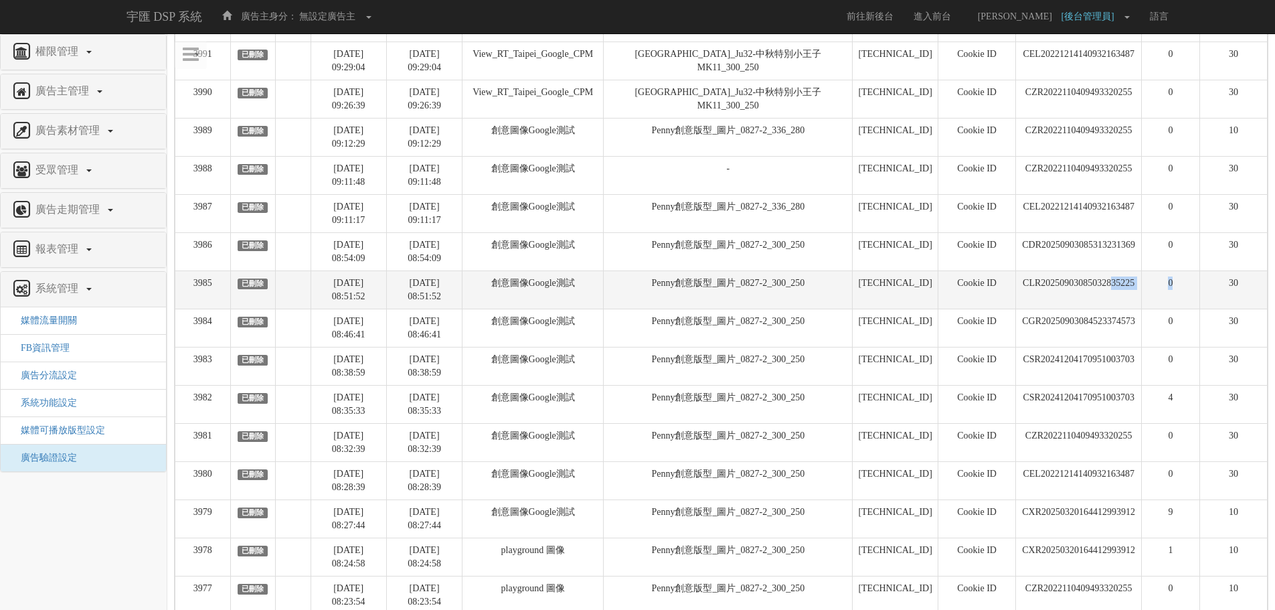
drag, startPoint x: 1186, startPoint y: 280, endPoint x: 1108, endPoint y: 286, distance: 78.5
click at [1108, 286] on tr "3985 已刪除 [DATE] 08:51:52 [DATE] 08:51:52 創意圖像Google測試 Penny創意版型_圖片_0827-2_300_2…" at bounding box center [721, 289] width 1092 height 38
click at [1108, 283] on td "CLR20250903085032835225" at bounding box center [1079, 289] width 126 height 38
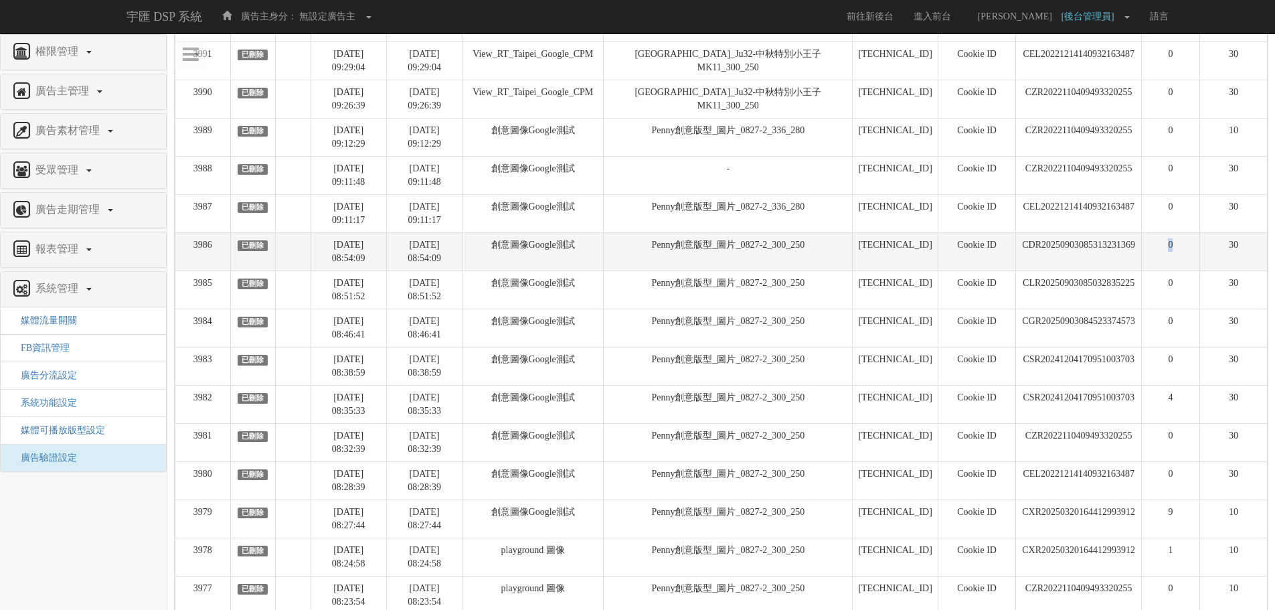
drag, startPoint x: 1140, startPoint y: 240, endPoint x: 1191, endPoint y: 240, distance: 51.5
click at [1191, 240] on tr "3986 已刪除 [DATE] 08:54:09 [DATE] 08:54:09 創意圖像Google測試 Penny創意版型_圖片_0827-2_300_2…" at bounding box center [721, 251] width 1092 height 38
click at [1191, 240] on td "0" at bounding box center [1170, 251] width 58 height 38
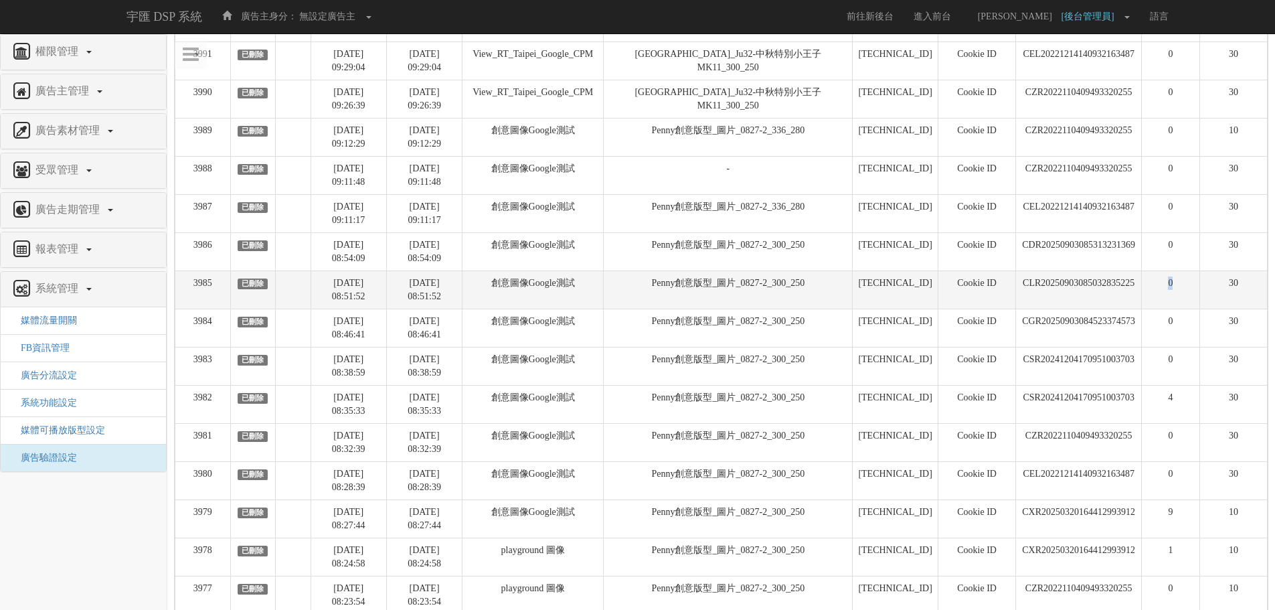
drag, startPoint x: 1183, startPoint y: 276, endPoint x: 1132, endPoint y: 279, distance: 50.3
click at [1132, 279] on tr "3985 已刪除 [DATE] 08:51:52 [DATE] 08:51:52 創意圖像Google測試 Penny創意版型_圖片_0827-2_300_2…" at bounding box center [721, 289] width 1092 height 38
click at [1132, 279] on td "CLR20250903085032835225" at bounding box center [1079, 289] width 126 height 38
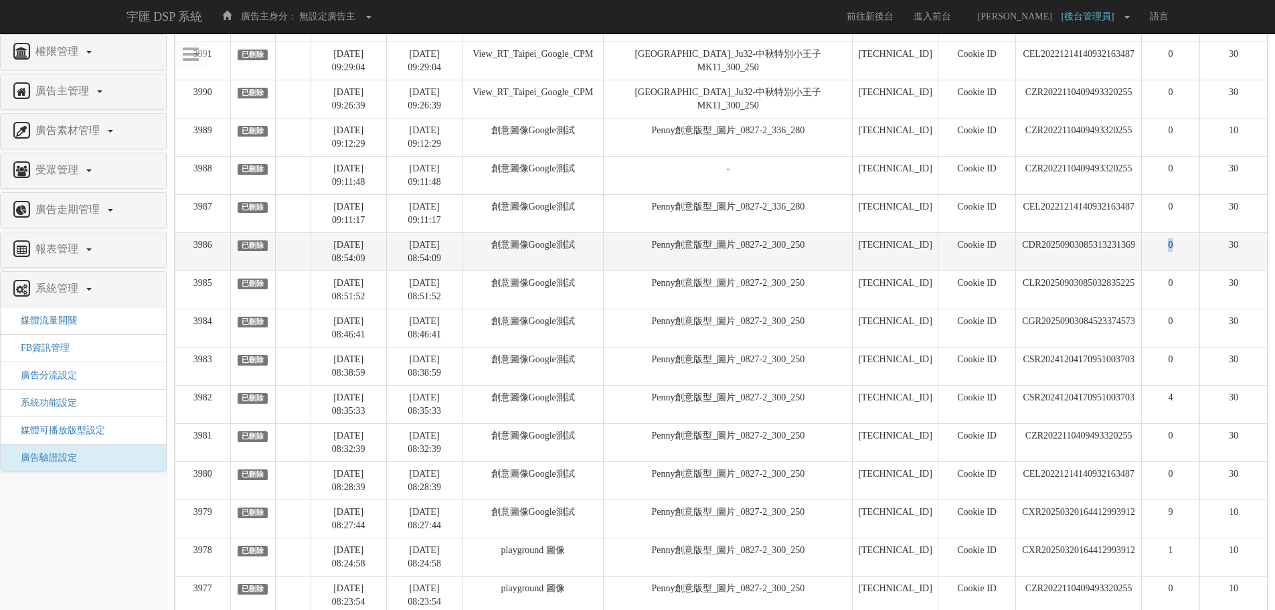
drag, startPoint x: 1140, startPoint y: 249, endPoint x: 1187, endPoint y: 233, distance: 49.5
click at [1187, 233] on tr "3986 已刪除 [DATE] 08:54:09 [DATE] 08:54:09 創意圖像Google測試 Penny創意版型_圖片_0827-2_300_2…" at bounding box center [721, 251] width 1092 height 38
click at [1193, 268] on td "0" at bounding box center [1170, 251] width 58 height 38
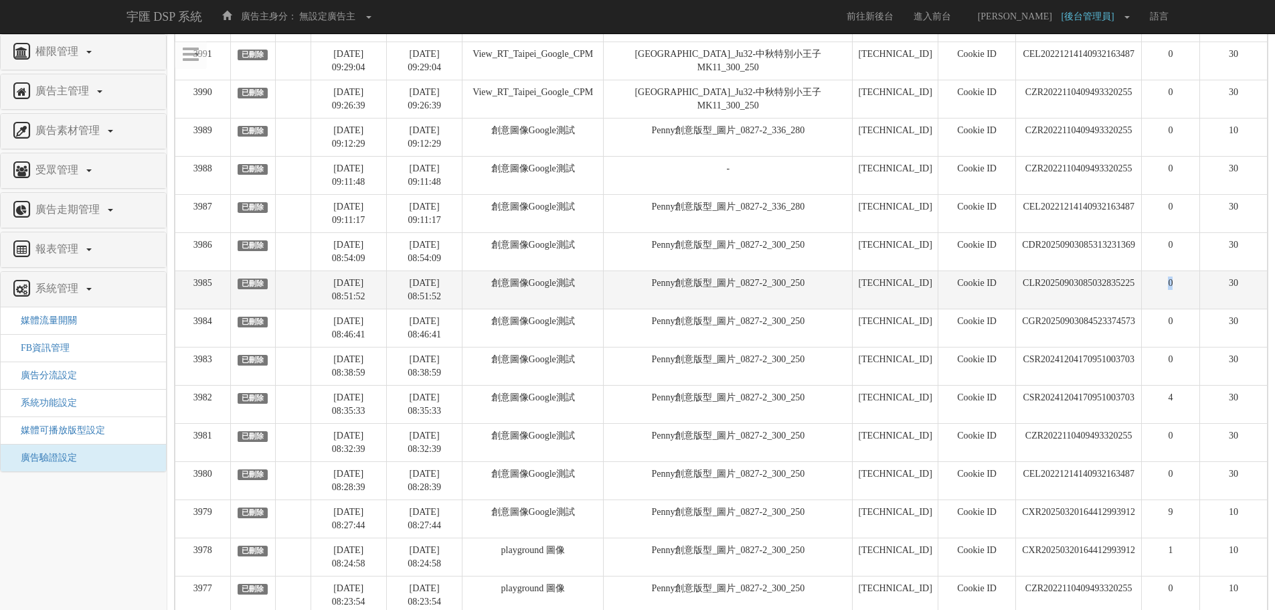
drag, startPoint x: 1183, startPoint y: 292, endPoint x: 1142, endPoint y: 293, distance: 40.8
click at [1142, 293] on td "0" at bounding box center [1170, 289] width 58 height 38
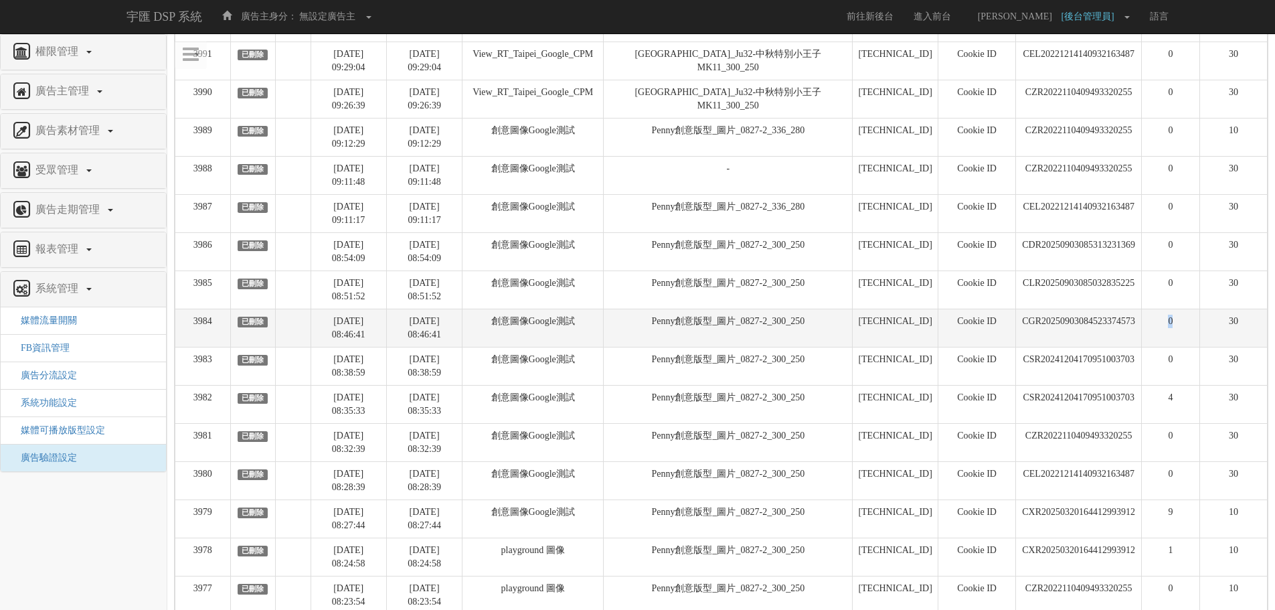
drag, startPoint x: 1174, startPoint y: 325, endPoint x: 1202, endPoint y: 345, distance: 34.2
click at [1196, 329] on td "0" at bounding box center [1170, 328] width 58 height 38
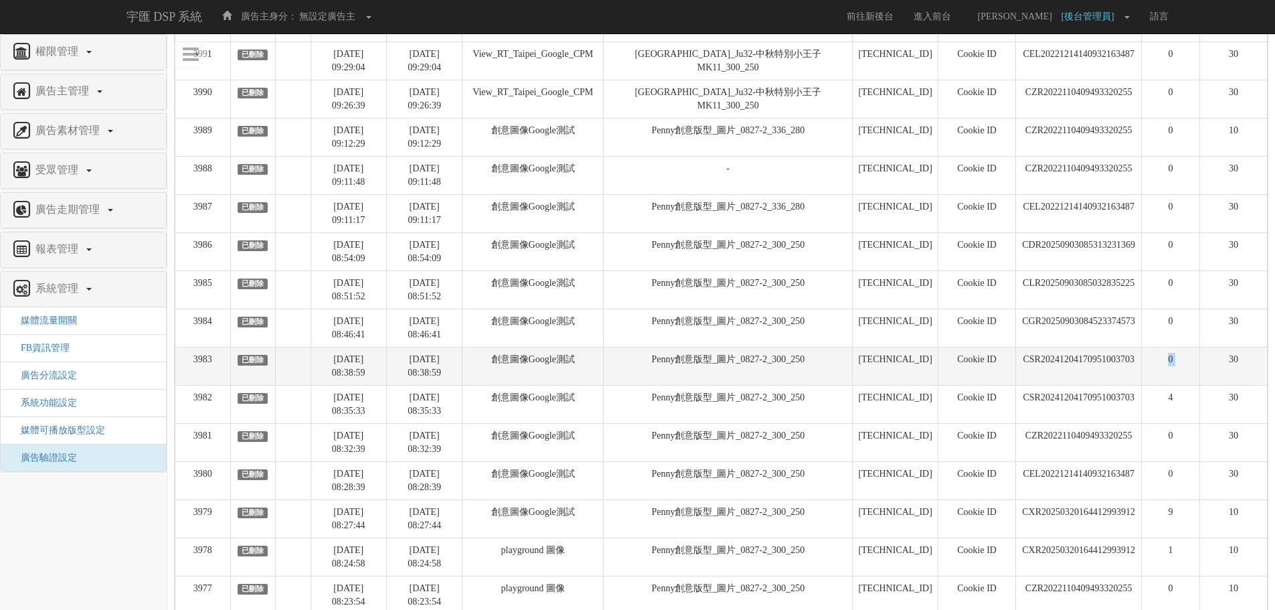
drag, startPoint x: 1205, startPoint y: 353, endPoint x: 1150, endPoint y: 355, distance: 54.9
click at [1150, 355] on tr "3983 已刪除 [DATE] 08:38:59 [DATE] 08:38:59 創意圖像Google測試 Penny創意版型_圖片_0827-2_300_2…" at bounding box center [721, 366] width 1092 height 38
click at [1150, 355] on td "0" at bounding box center [1170, 366] width 58 height 38
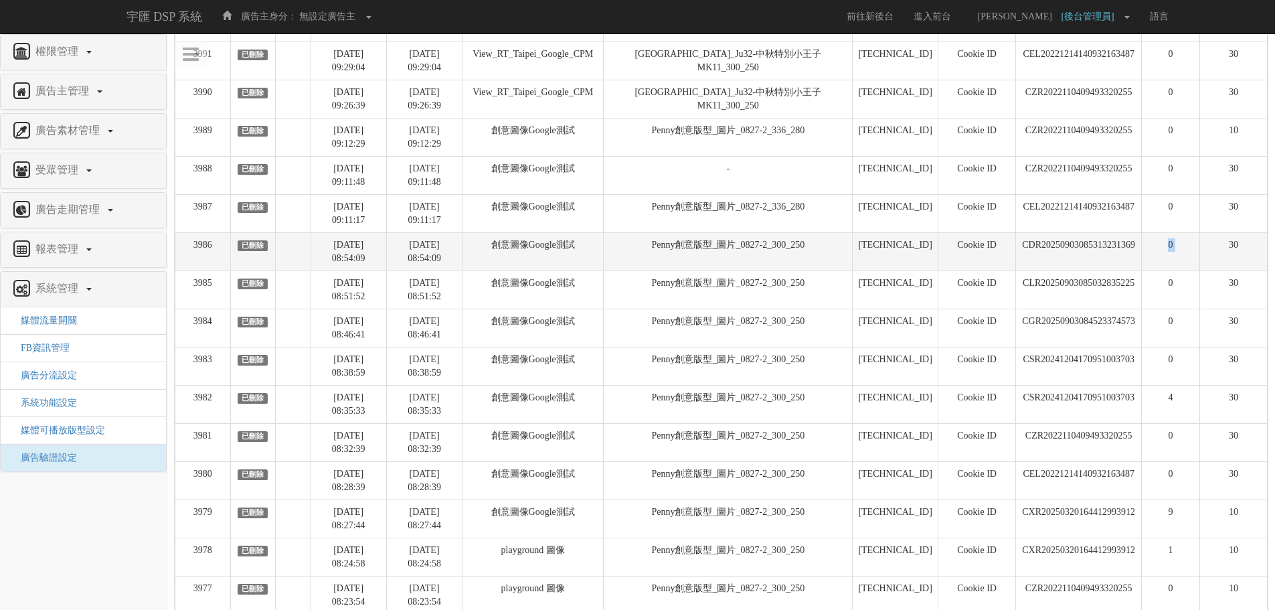
drag, startPoint x: 1155, startPoint y: 236, endPoint x: 1200, endPoint y: 248, distance: 46.3
click at [1200, 248] on tr "3986 已刪除 [DATE] 08:54:09 [DATE] 08:54:09 創意圖像Google測試 Penny創意版型_圖片_0827-2_300_2…" at bounding box center [721, 251] width 1092 height 38
click at [1200, 248] on td "30" at bounding box center [1233, 251] width 68 height 38
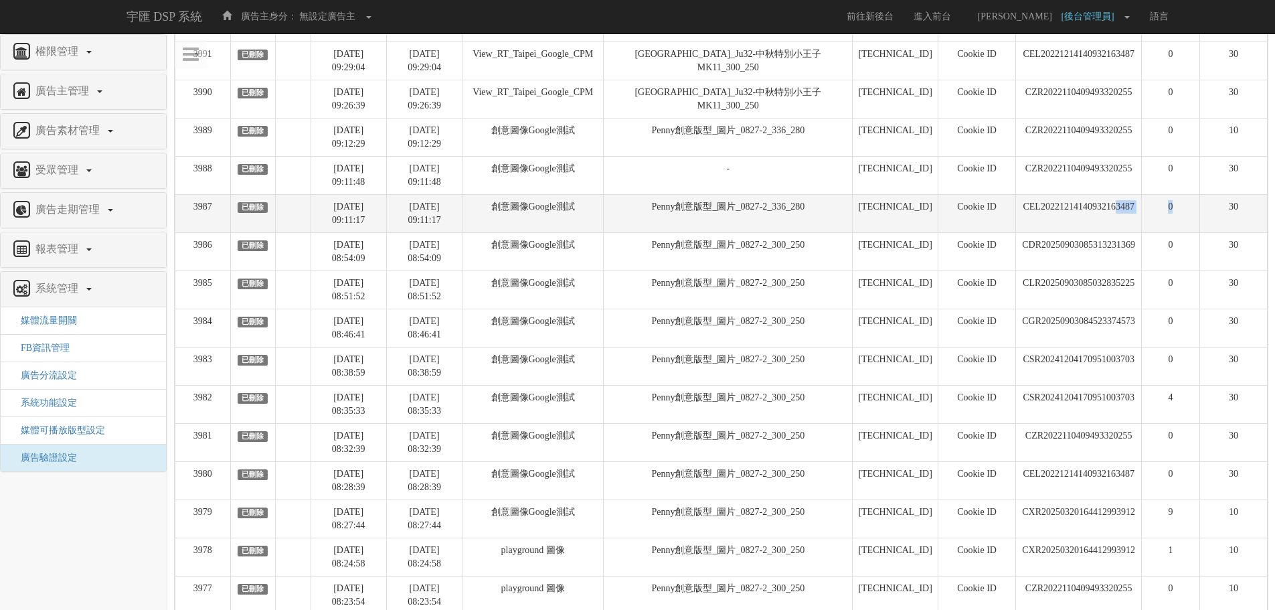
drag
click at [1114, 197] on tr "3987 已刪除 [DATE] 09:11:17 [DATE] 09:11:17 創意圖像Google測試 Penny創意版型_圖片_0827-2_336_2…" at bounding box center [721, 213] width 1092 height 38
click at [1114, 197] on td "CEL20221214140932163487" at bounding box center [1079, 213] width 126 height 38
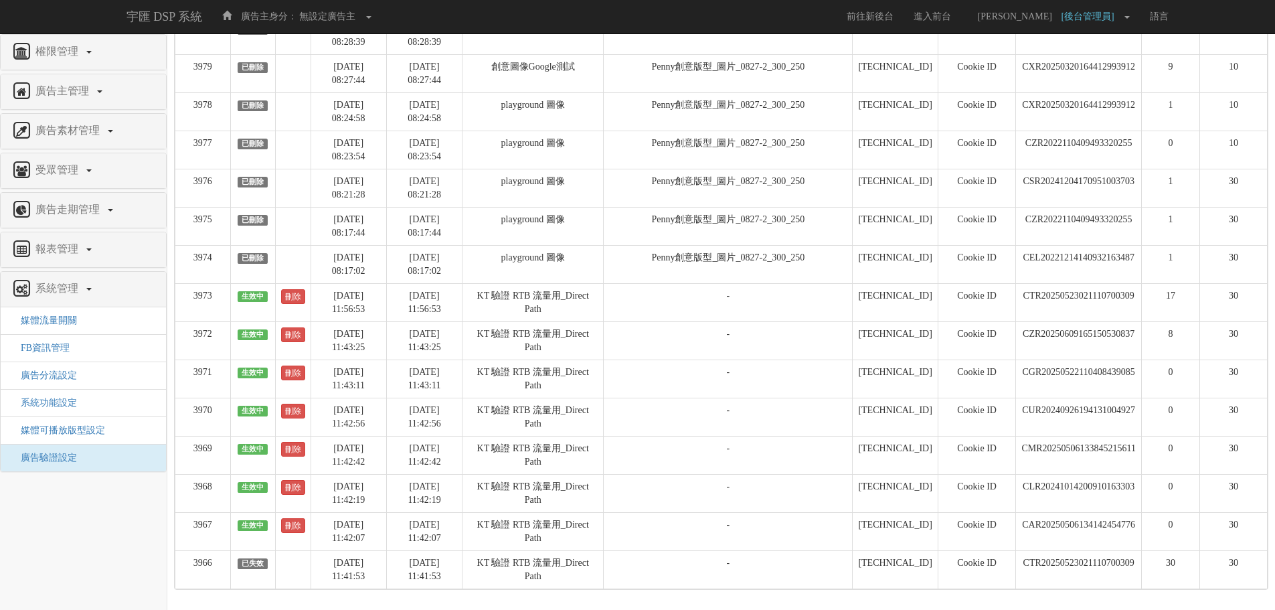
scroll to position [579, 0]
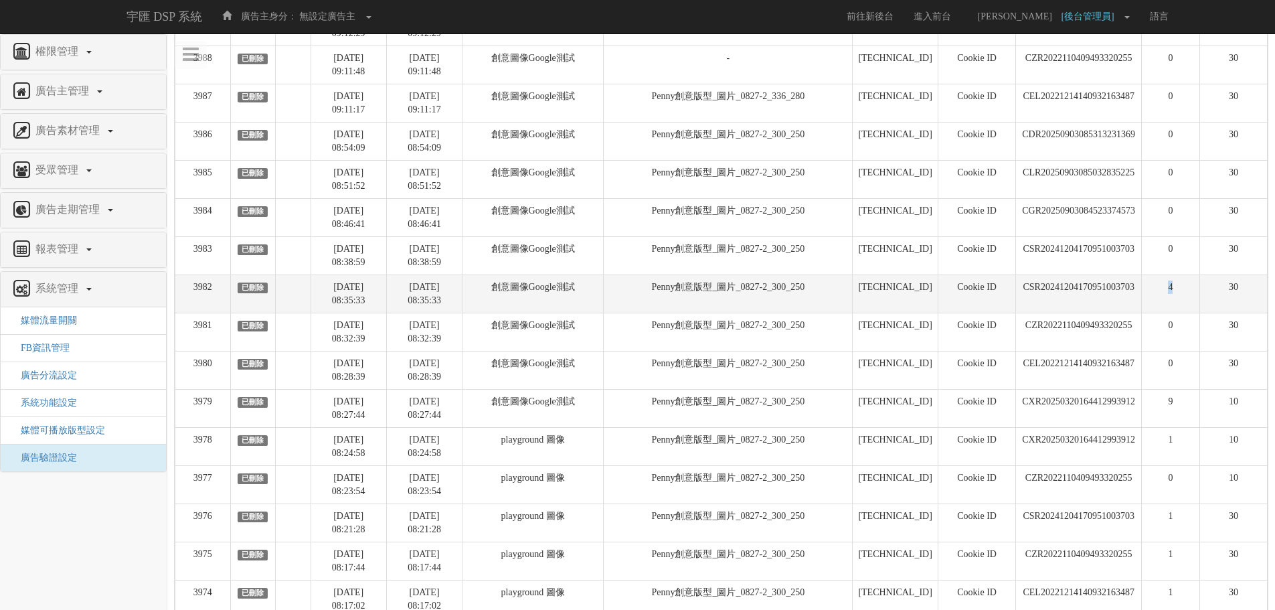
click at [1194, 275] on td "4" at bounding box center [1170, 293] width 58 height 38
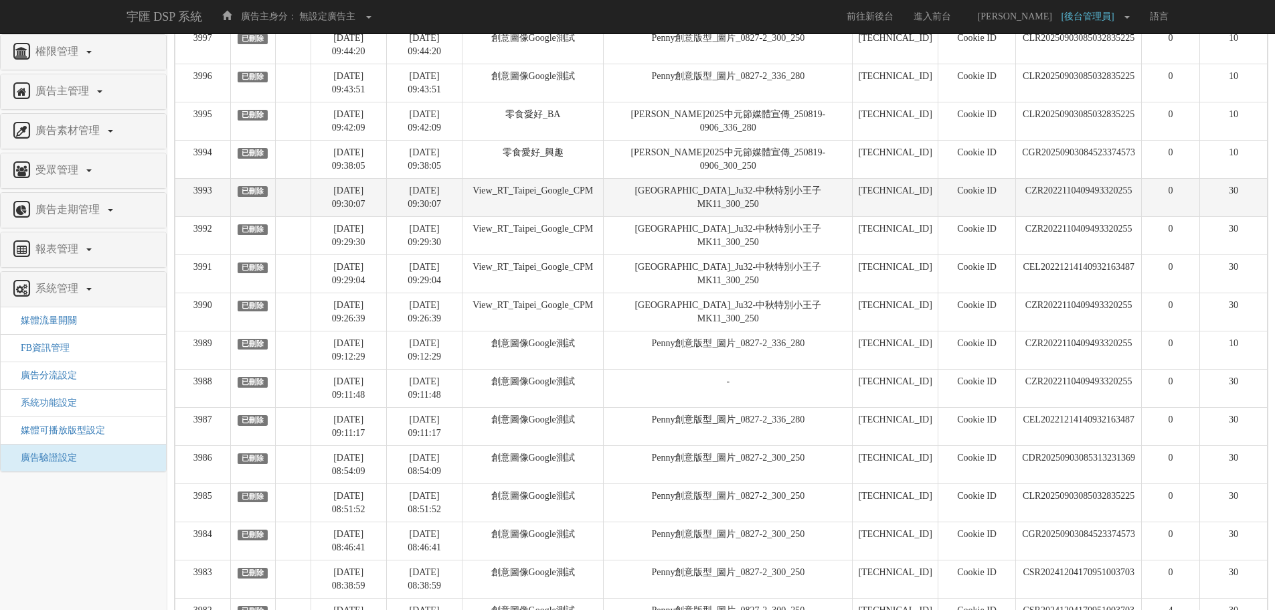
scroll to position [244, 0]
